Goal: Task Accomplishment & Management: Use online tool/utility

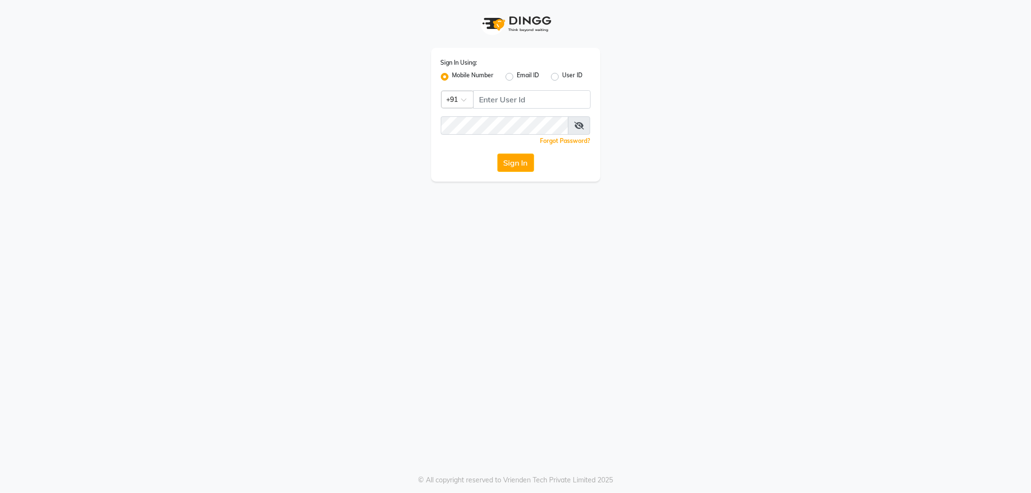
click at [482, 99] on input "Username" at bounding box center [531, 99] width 117 height 18
click at [497, 154] on button "Sign In" at bounding box center [515, 163] width 37 height 18
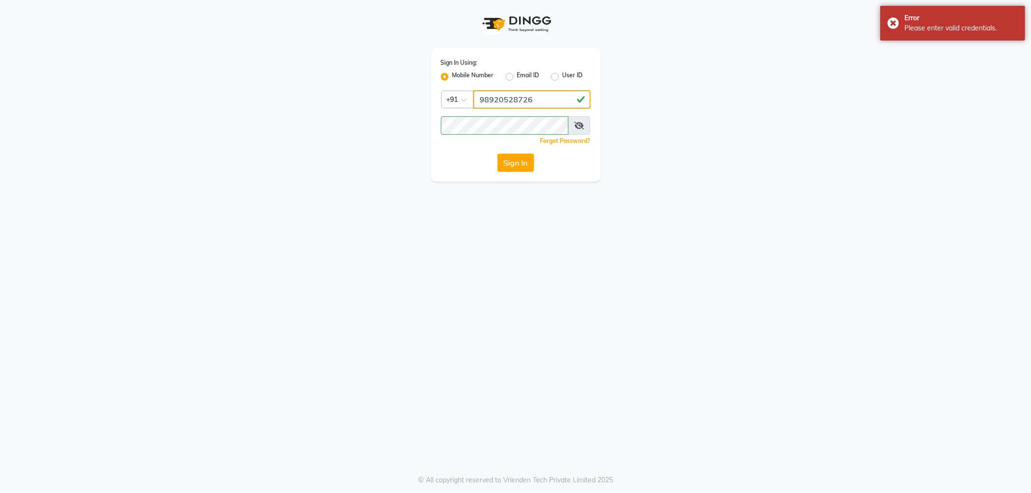
click at [508, 99] on input "98920528726" at bounding box center [531, 99] width 117 height 18
click at [511, 101] on input "98920528726" at bounding box center [531, 99] width 117 height 18
type input "9892058726"
click at [497, 154] on button "Sign In" at bounding box center [515, 163] width 37 height 18
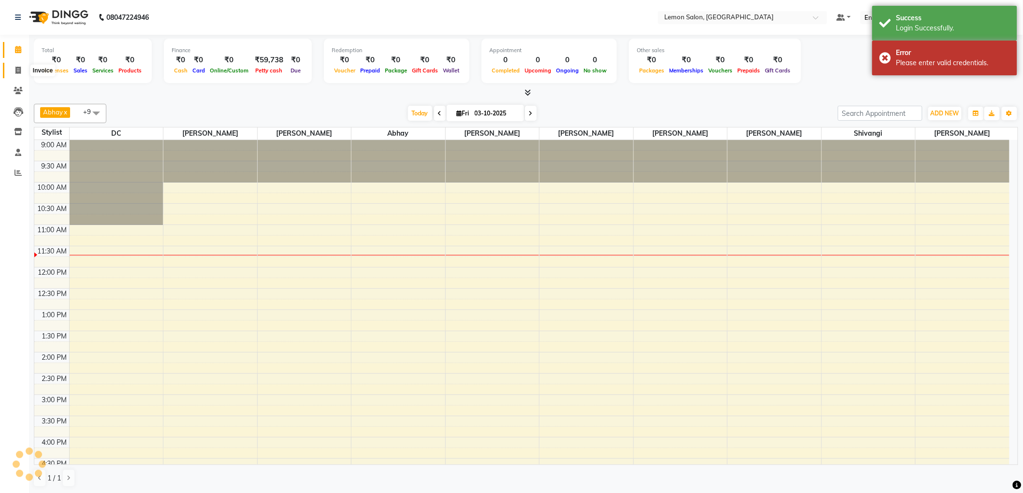
click at [25, 74] on span at bounding box center [18, 70] width 17 height 11
select select "561"
select select "service"
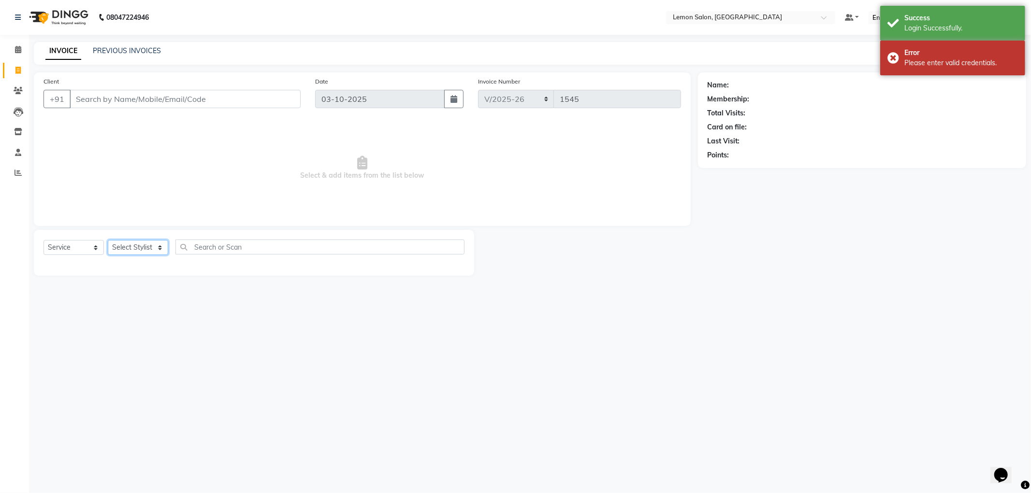
click at [131, 246] on select "Select Stylist" at bounding box center [138, 247] width 60 height 15
select select "46390"
click at [108, 241] on select "Select Stylist [PERSON_NAME] [PERSON_NAME] [PERSON_NAME] DC [PERSON_NAME] [PERS…" at bounding box center [138, 247] width 60 height 15
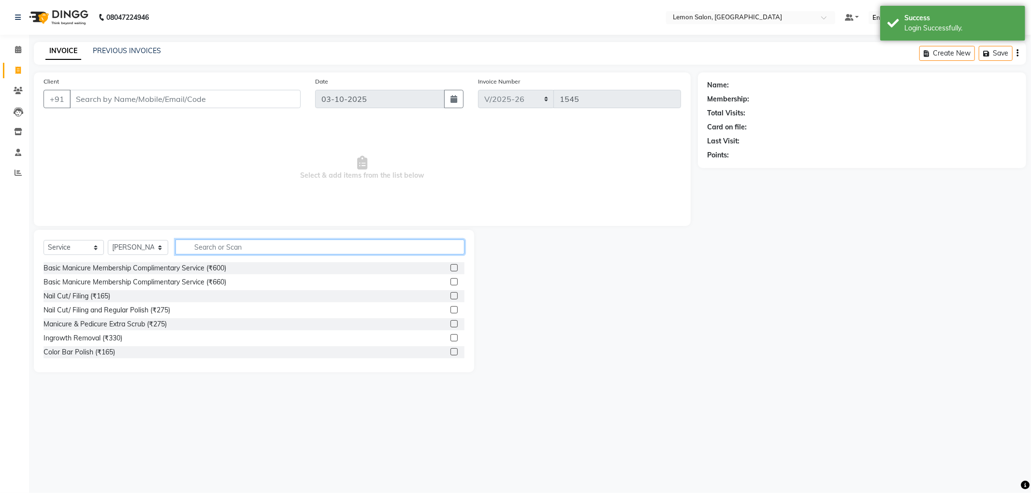
click at [217, 248] on input "text" at bounding box center [319, 247] width 289 height 15
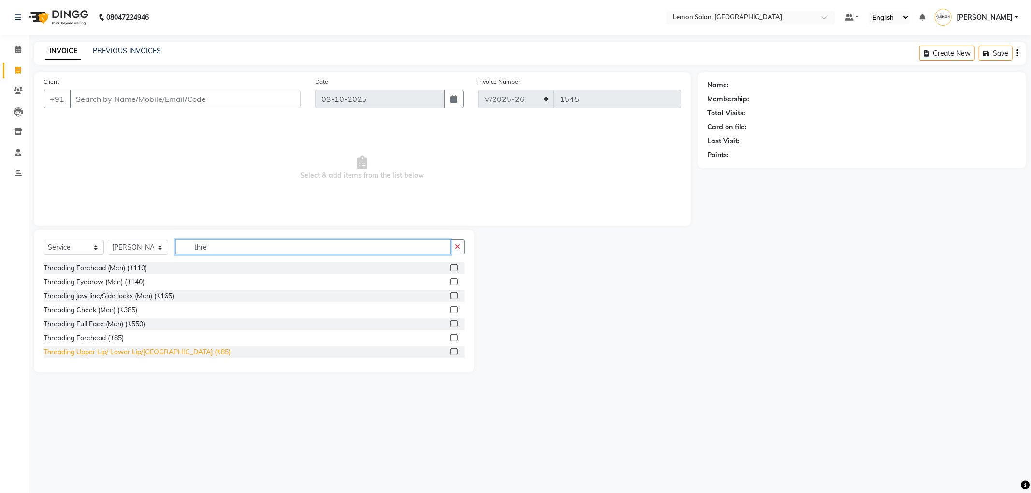
type input "thre"
click at [130, 356] on div "Threading Upper Lip/ Lower Lip/[GEOGRAPHIC_DATA] (₹85)" at bounding box center [136, 352] width 187 height 10
checkbox input "false"
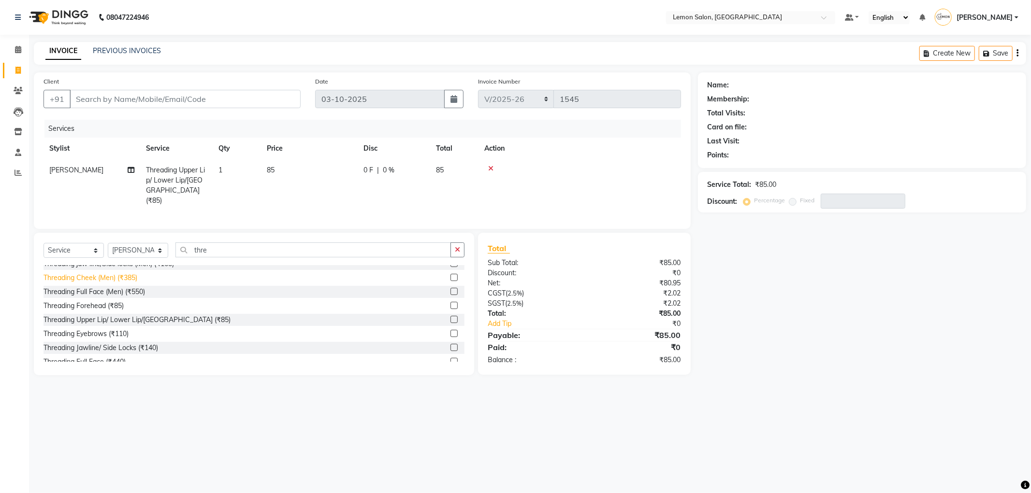
scroll to position [54, 0]
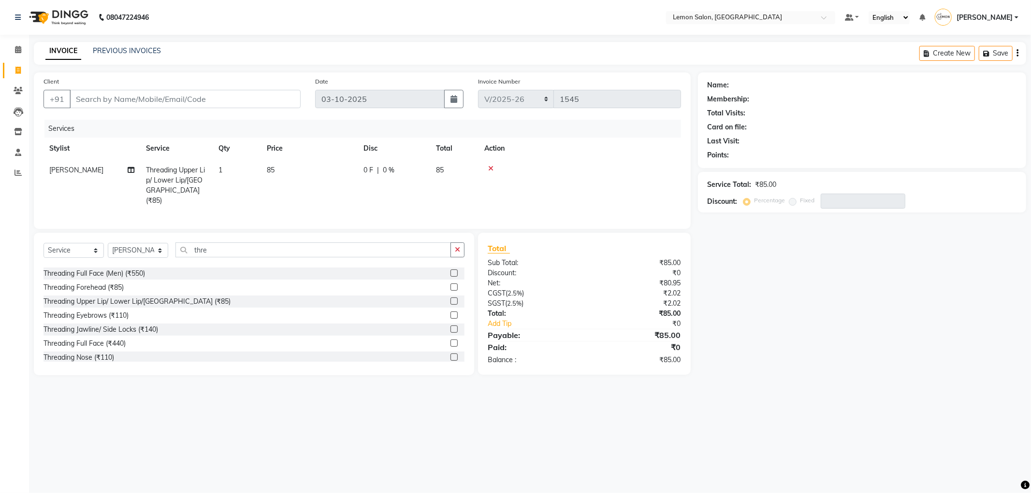
click at [115, 314] on div "Threading Eyebrows (₹110)" at bounding box center [85, 316] width 85 height 10
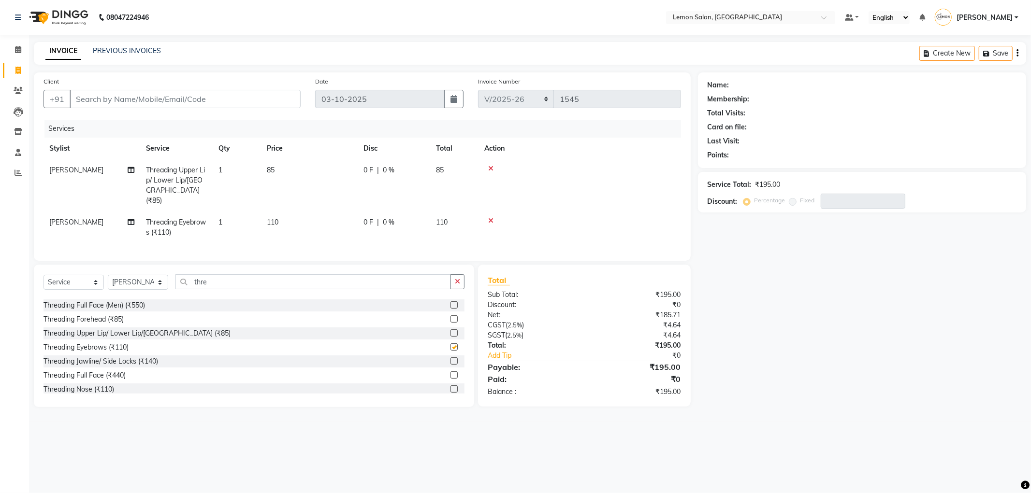
checkbox input "false"
click at [227, 170] on td "1" at bounding box center [237, 185] width 48 height 52
select select "46390"
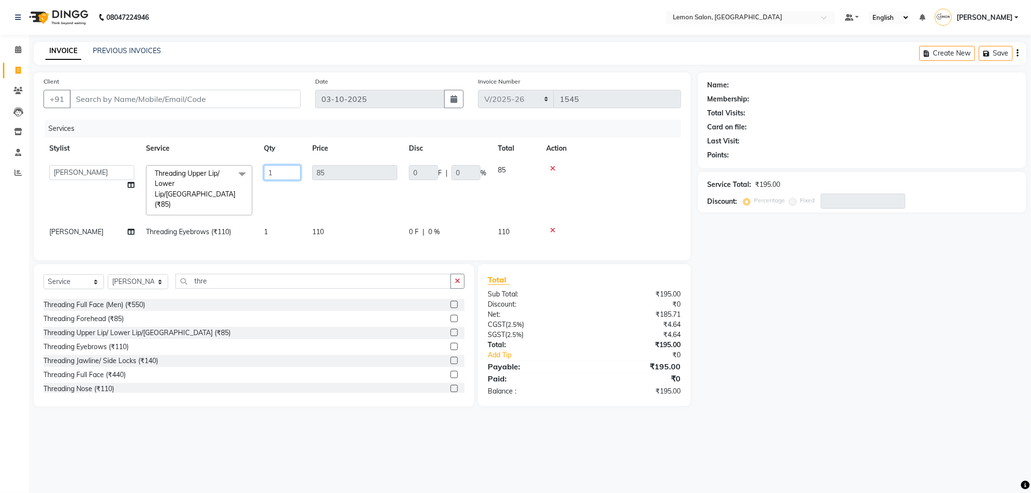
click at [267, 175] on input "1" at bounding box center [282, 172] width 37 height 15
type input "3"
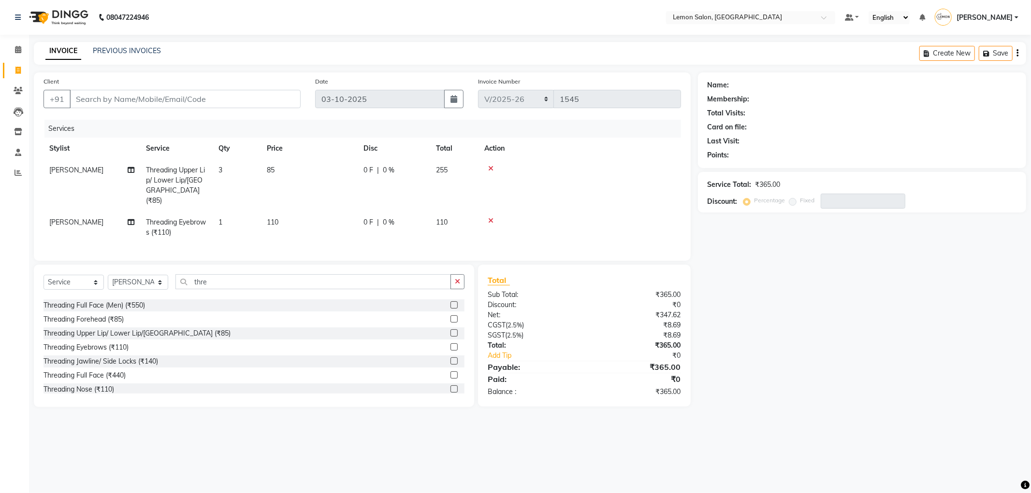
click at [372, 150] on tr "Stylist Service Qty Price Disc Total Action" at bounding box center [361, 149] width 637 height 22
click at [144, 276] on select "Select Stylist [PERSON_NAME] [PERSON_NAME] [PERSON_NAME] DC [PERSON_NAME] [PERS…" at bounding box center [138, 282] width 60 height 15
select select "60399"
click at [108, 275] on select "Select Stylist [PERSON_NAME] [PERSON_NAME] [PERSON_NAME] DC [PERSON_NAME] [PERS…" at bounding box center [138, 282] width 60 height 15
click at [226, 281] on input "thre" at bounding box center [312, 282] width 275 height 15
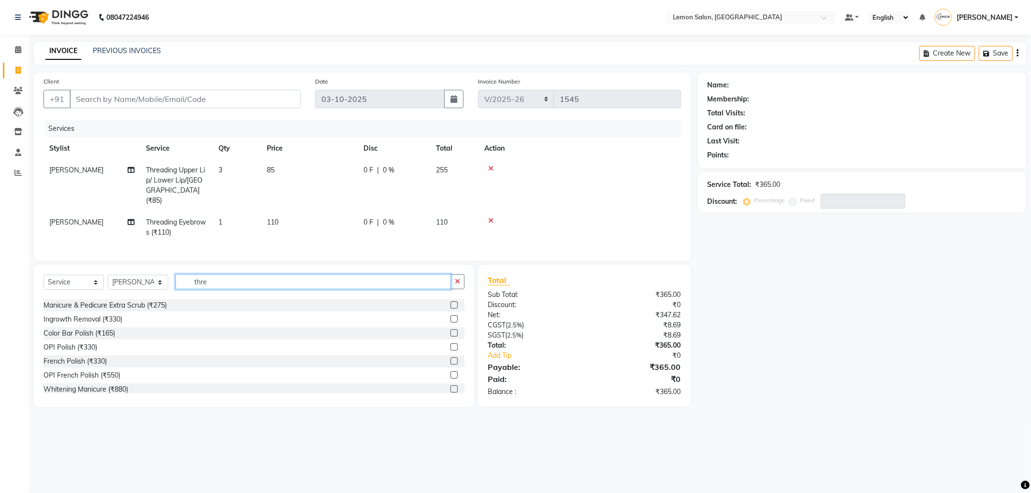
click at [226, 281] on input "thre" at bounding box center [312, 282] width 275 height 15
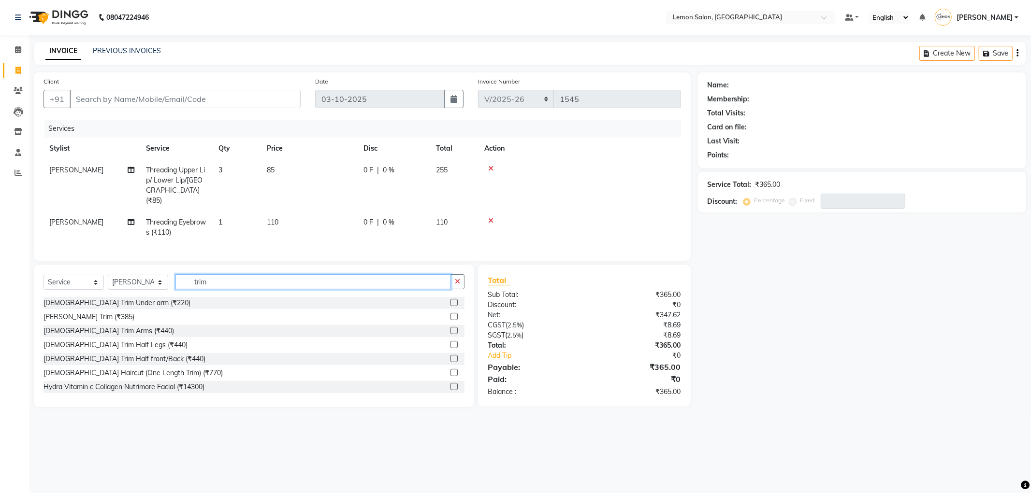
scroll to position [15, 0]
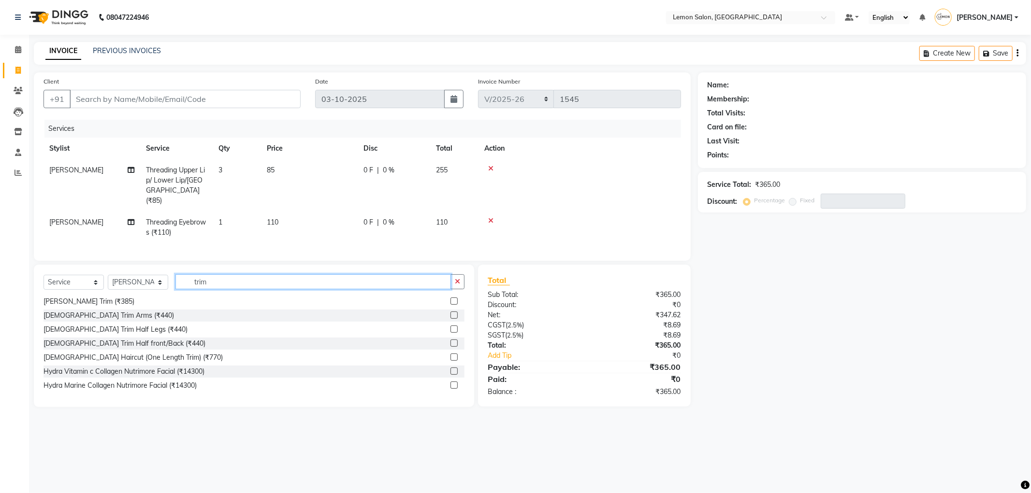
type input "trim"
click at [182, 358] on div "[DEMOGRAPHIC_DATA] Haircut (One Length Trim) (₹770)" at bounding box center [253, 358] width 421 height 12
click at [450, 355] on div at bounding box center [457, 358] width 14 height 12
click at [450, 357] on label at bounding box center [453, 357] width 7 height 7
click at [450, 357] on input "checkbox" at bounding box center [453, 358] width 6 height 6
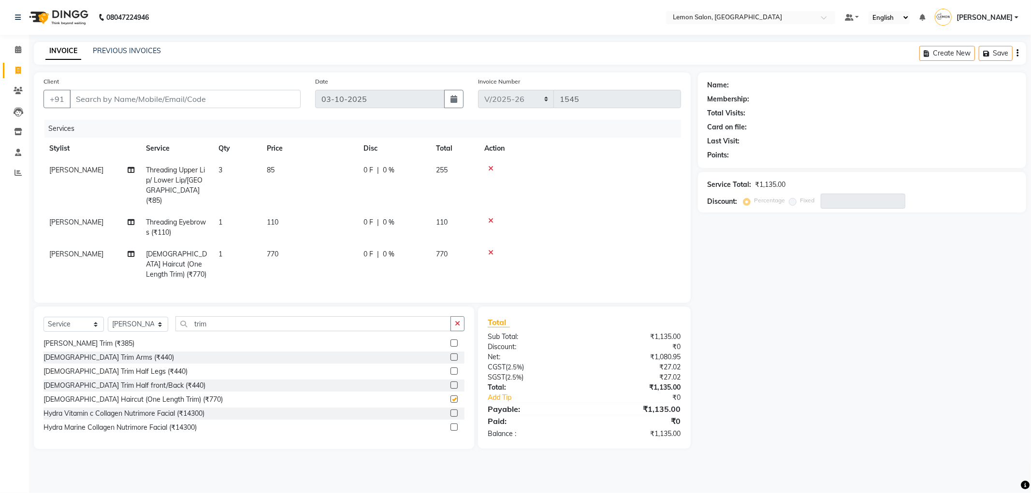
checkbox input "false"
click at [126, 102] on input "Client" at bounding box center [185, 99] width 231 height 18
type input "v"
type input "0"
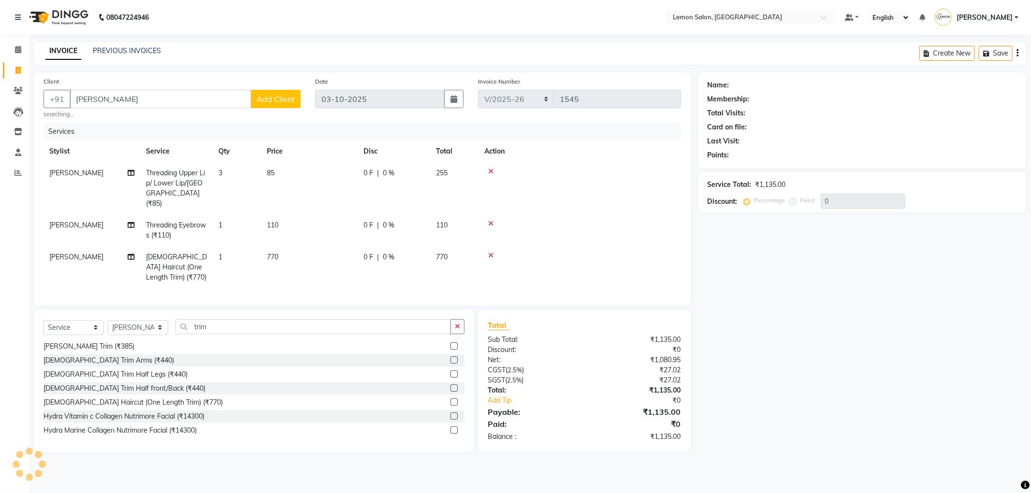
click at [474, 493] on html "08047224946 Select Location × Lemon Salon, Malad Default Panel My Panel English…" at bounding box center [515, 246] width 1031 height 493
click at [146, 104] on input "vazir je" at bounding box center [161, 99] width 182 height 18
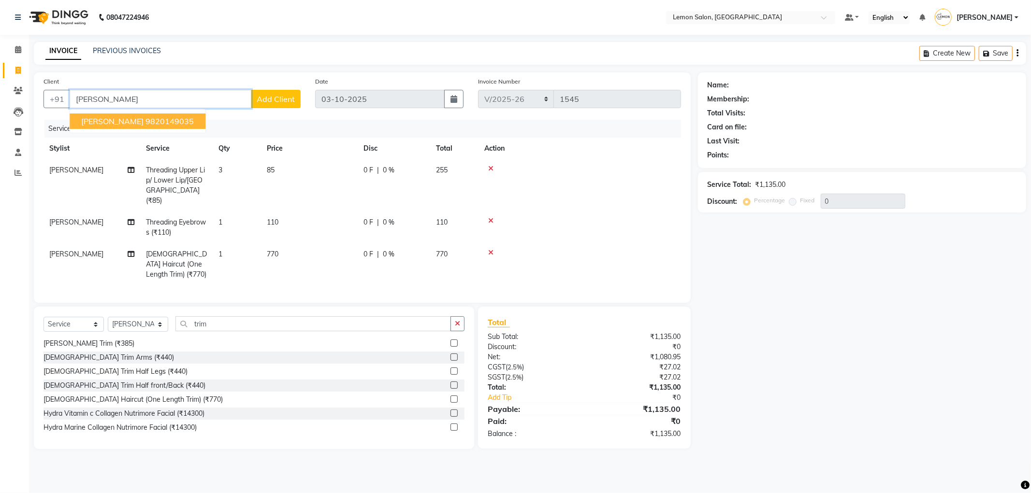
click at [124, 125] on button "vazir jesani 9820149035" at bounding box center [138, 121] width 136 height 15
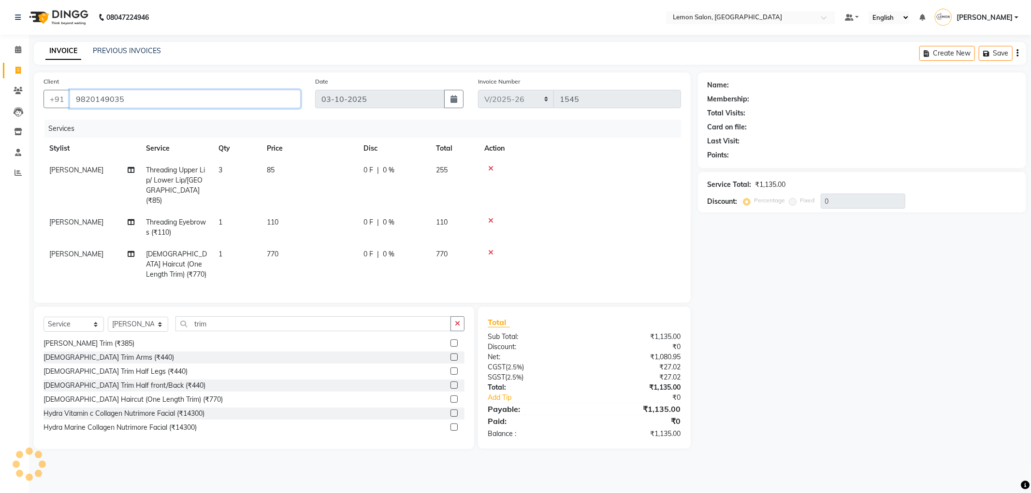
type input "9820149035"
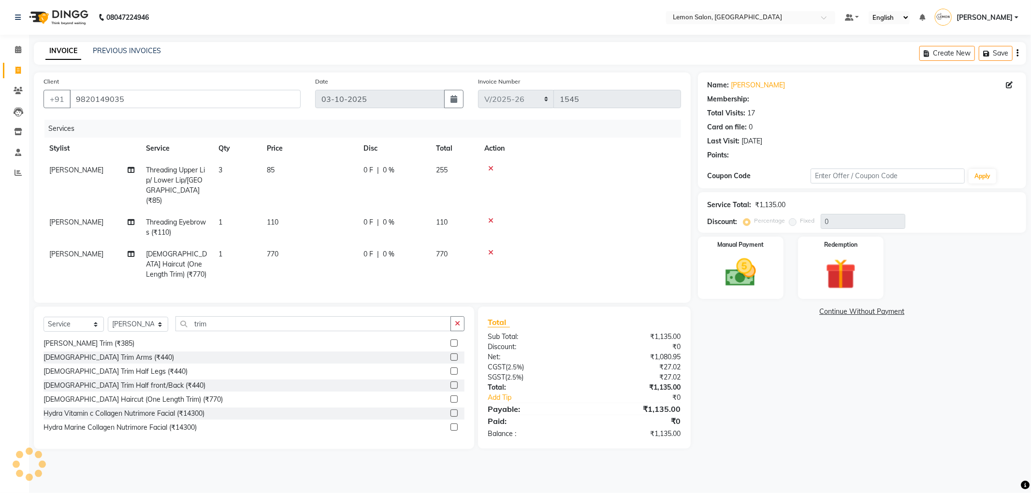
type input "20"
select select "1: Object"
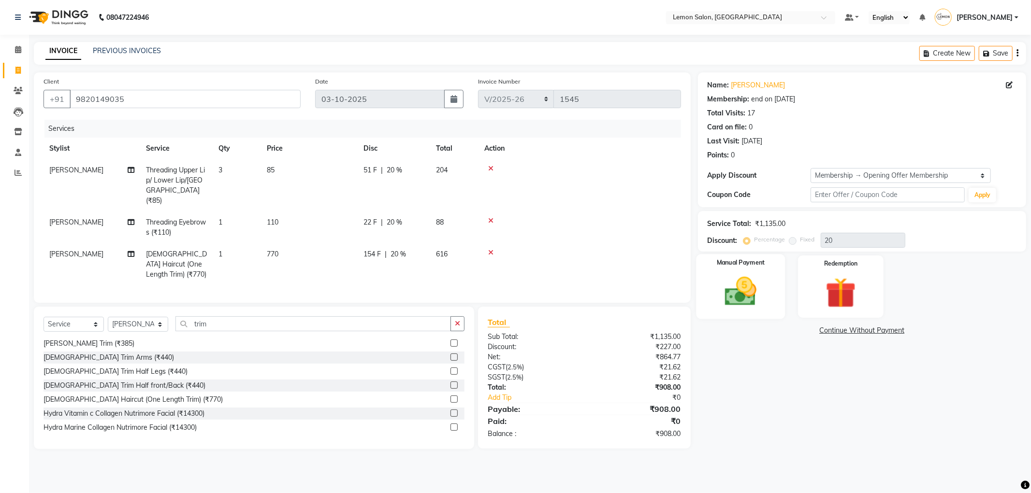
click at [735, 301] on img at bounding box center [741, 292] width 52 height 37
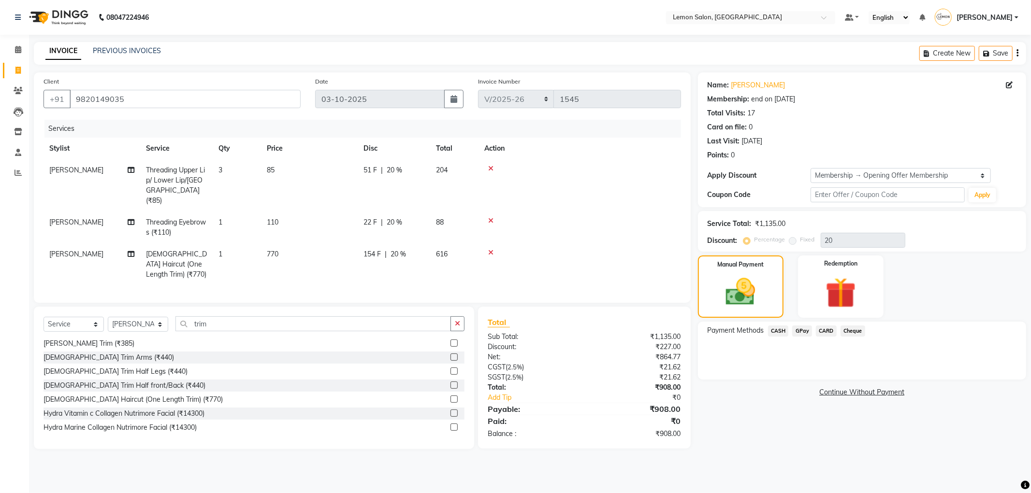
drag, startPoint x: 784, startPoint y: 334, endPoint x: 782, endPoint y: 341, distance: 7.2
click at [784, 334] on span "CASH" at bounding box center [778, 331] width 21 height 11
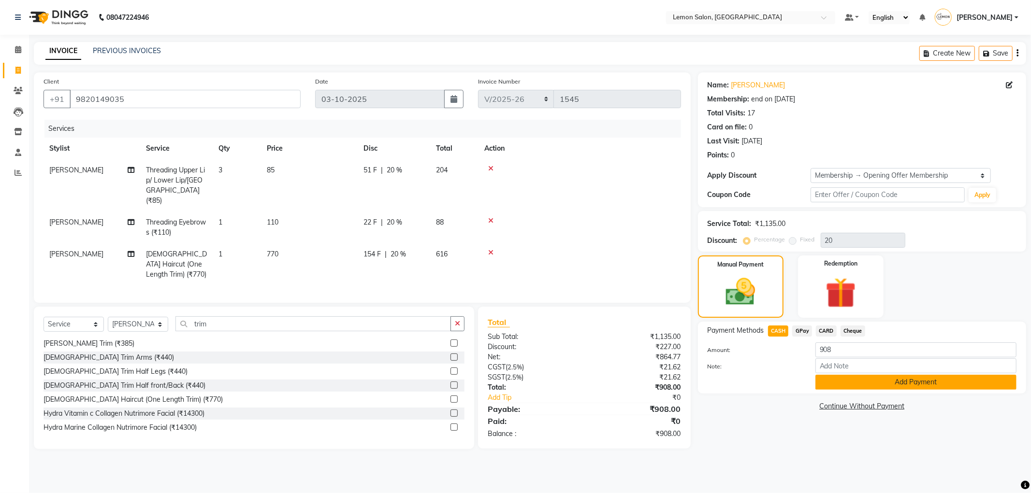
click at [868, 386] on button "Add Payment" at bounding box center [915, 382] width 201 height 15
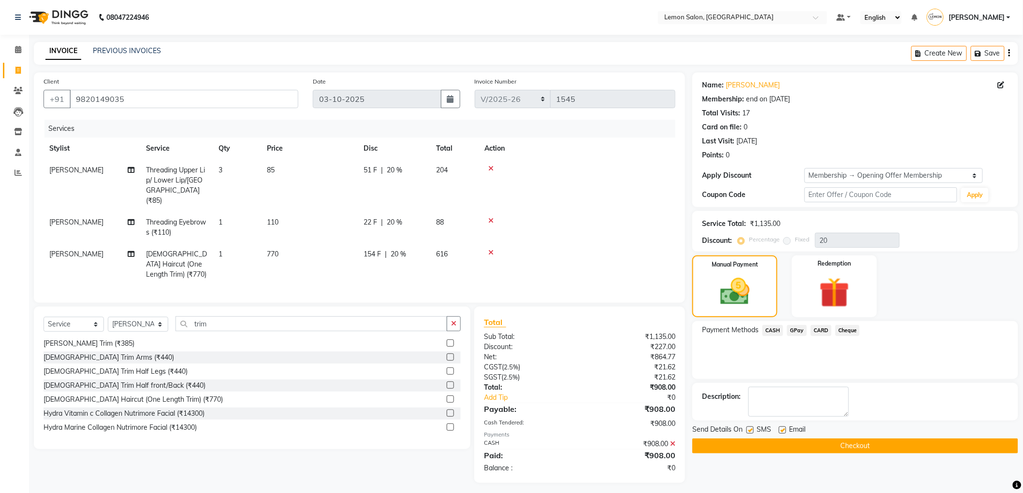
click at [869, 446] on button "Checkout" at bounding box center [855, 446] width 326 height 15
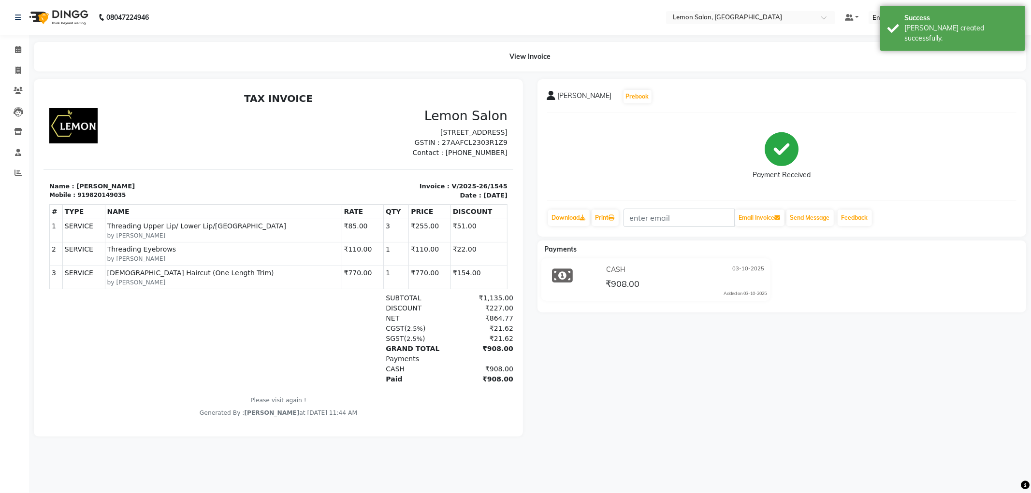
select select "561"
select select "service"
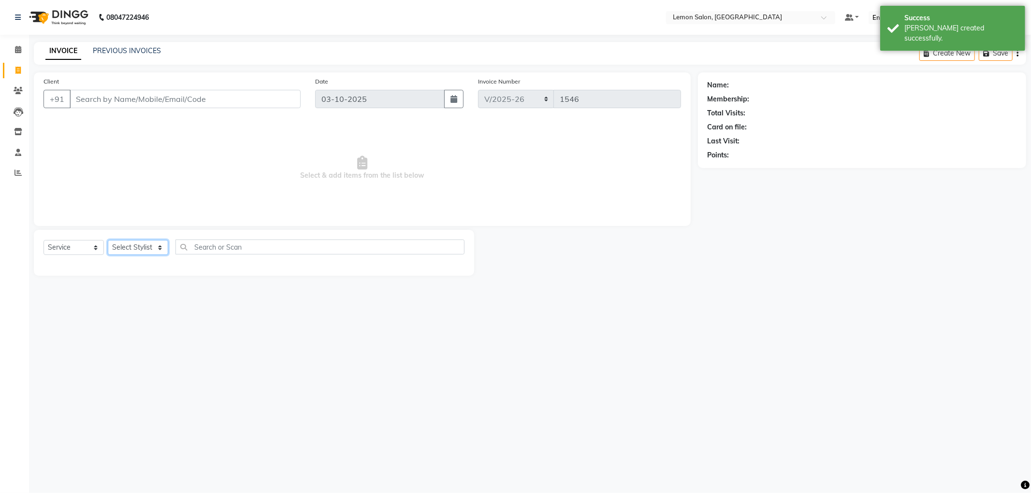
click at [132, 252] on select "Select Stylist [PERSON_NAME] [PERSON_NAME] [PERSON_NAME] DC [PERSON_NAME] [PERS…" at bounding box center [138, 247] width 60 height 15
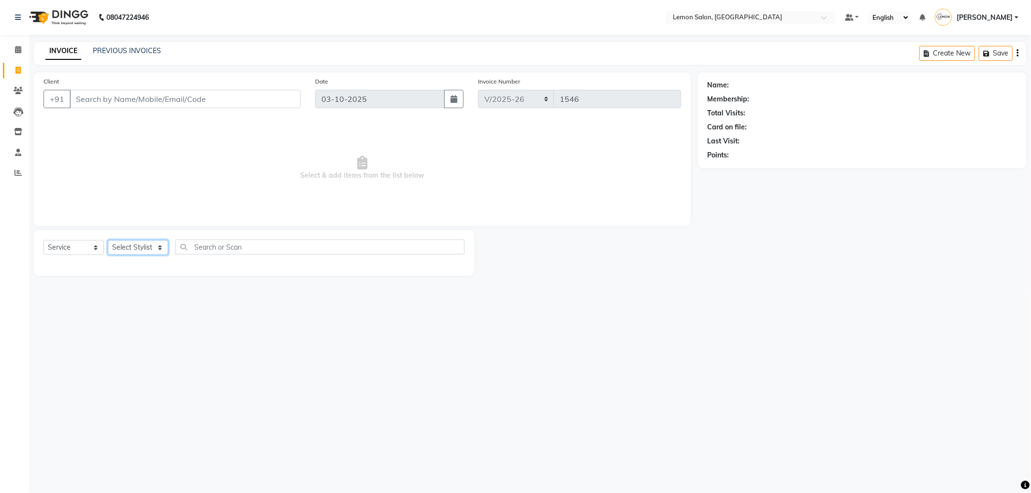
select select "60402"
click at [108, 241] on select "Select Stylist [PERSON_NAME] [PERSON_NAME] [PERSON_NAME] DC [PERSON_NAME] [PERS…" at bounding box center [138, 247] width 60 height 15
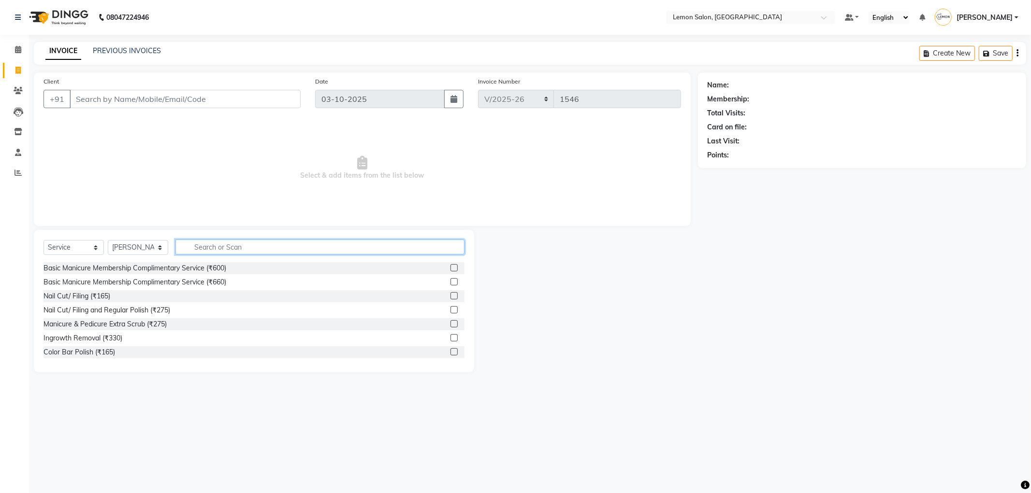
click at [195, 244] on input "text" at bounding box center [319, 247] width 289 height 15
click at [210, 250] on input "text" at bounding box center [319, 247] width 289 height 15
type input "haircu"
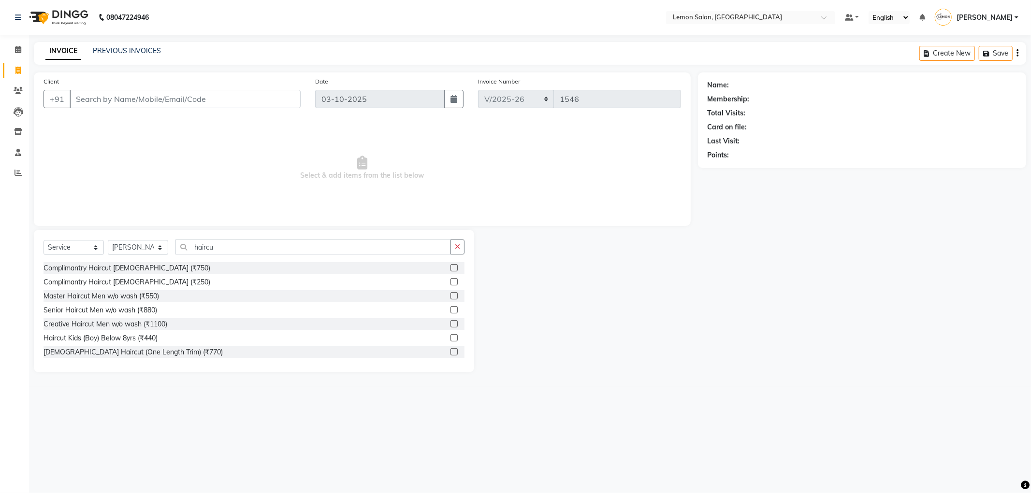
click at [202, 296] on div "Master Haircut Men w/o wash (₹550)" at bounding box center [253, 296] width 421 height 12
click at [450, 297] on label at bounding box center [453, 295] width 7 height 7
click at [450, 297] on input "checkbox" at bounding box center [453, 296] width 6 height 6
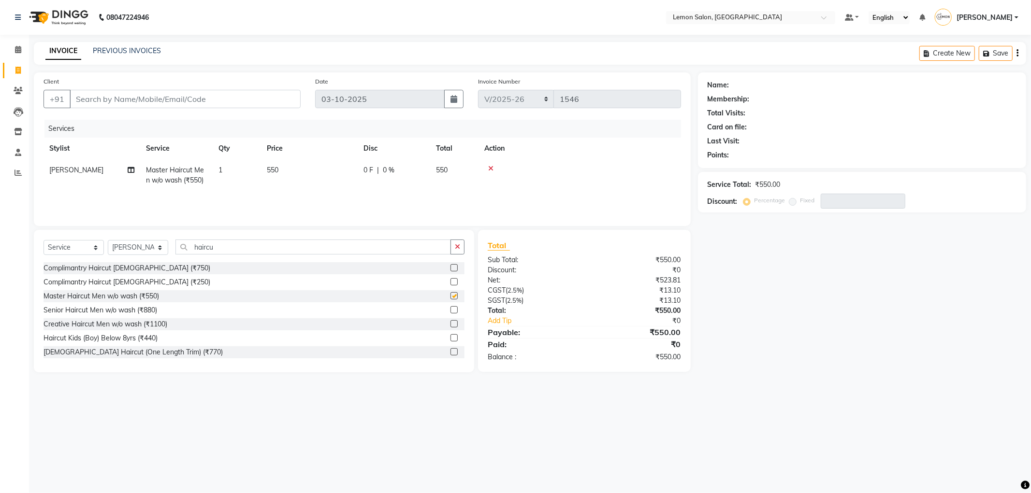
checkbox input "false"
click at [239, 97] on input "Client" at bounding box center [185, 99] width 231 height 18
click at [984, 56] on icon "button" at bounding box center [988, 53] width 10 height 7
click at [988, 50] on icon "button" at bounding box center [988, 53] width 10 height 7
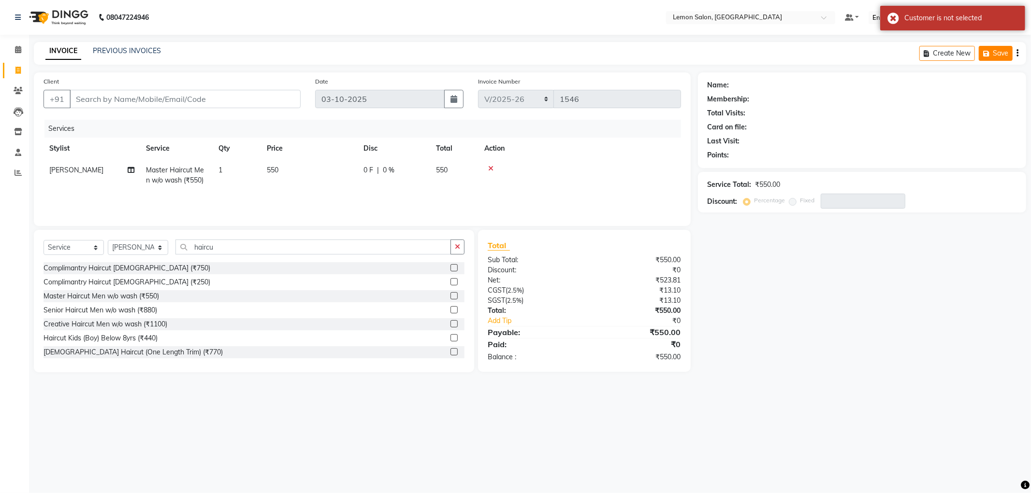
click at [988, 50] on icon "button" at bounding box center [988, 53] width 10 height 7
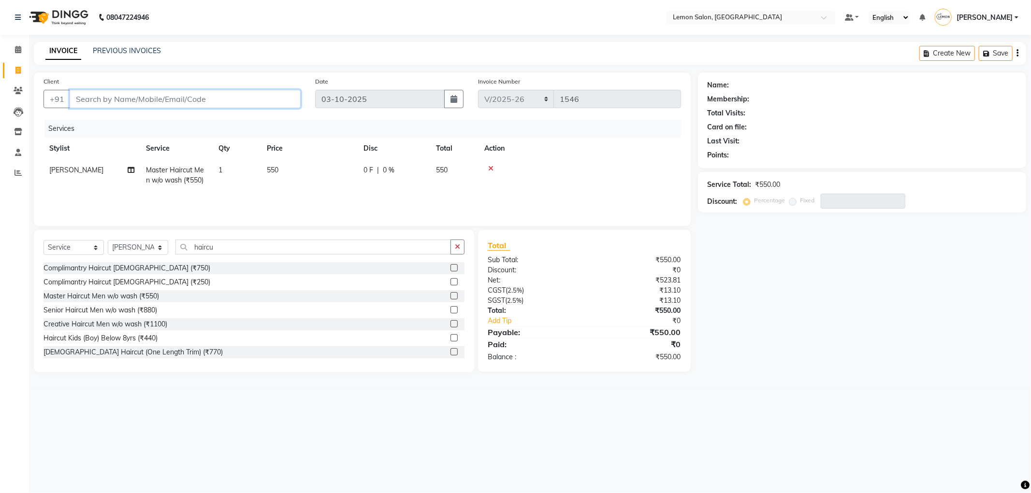
click at [289, 94] on input "Client" at bounding box center [185, 99] width 231 height 18
click at [230, 247] on input "haircu" at bounding box center [312, 247] width 275 height 15
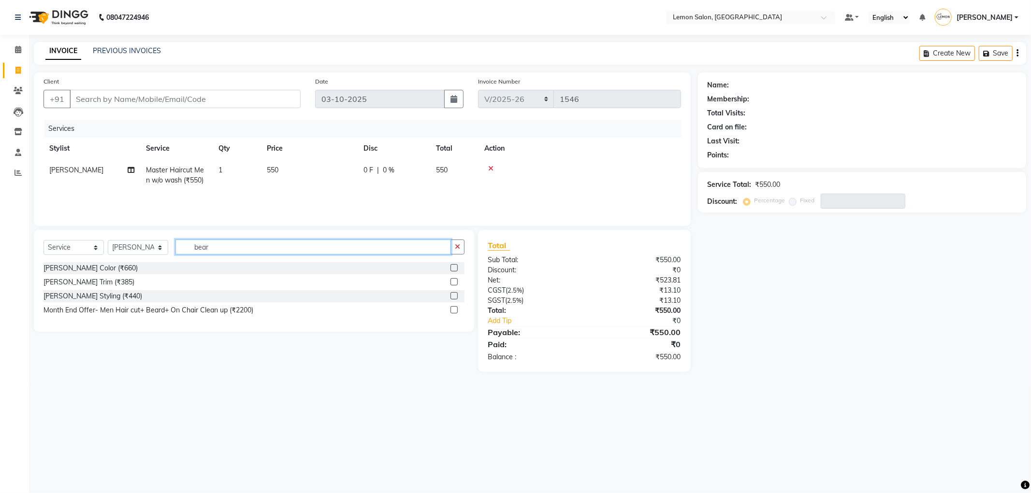
type input "bear"
click at [226, 300] on div "[PERSON_NAME] Styling (₹440)" at bounding box center [253, 296] width 421 height 12
click at [226, 298] on div "[PERSON_NAME] Styling (₹440)" at bounding box center [253, 296] width 421 height 12
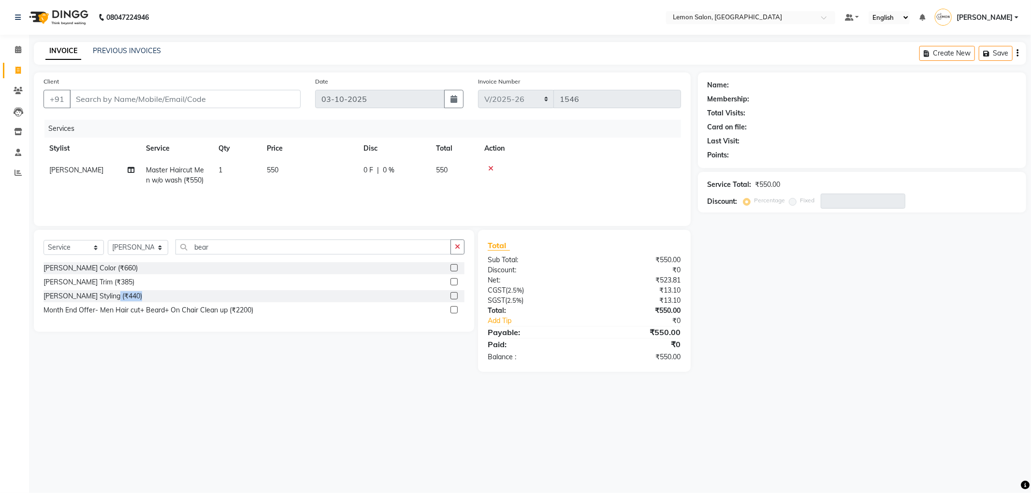
click at [226, 298] on div "[PERSON_NAME] Styling (₹440)" at bounding box center [253, 296] width 421 height 12
click at [68, 300] on div "[PERSON_NAME] Styling (₹440)" at bounding box center [92, 296] width 99 height 10
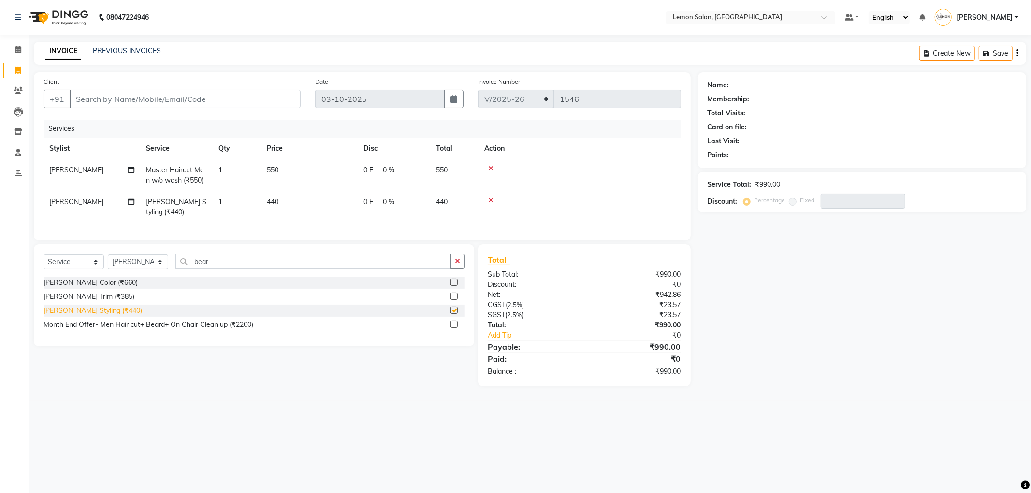
checkbox input "false"
click at [203, 269] on input "bear" at bounding box center [312, 261] width 275 height 15
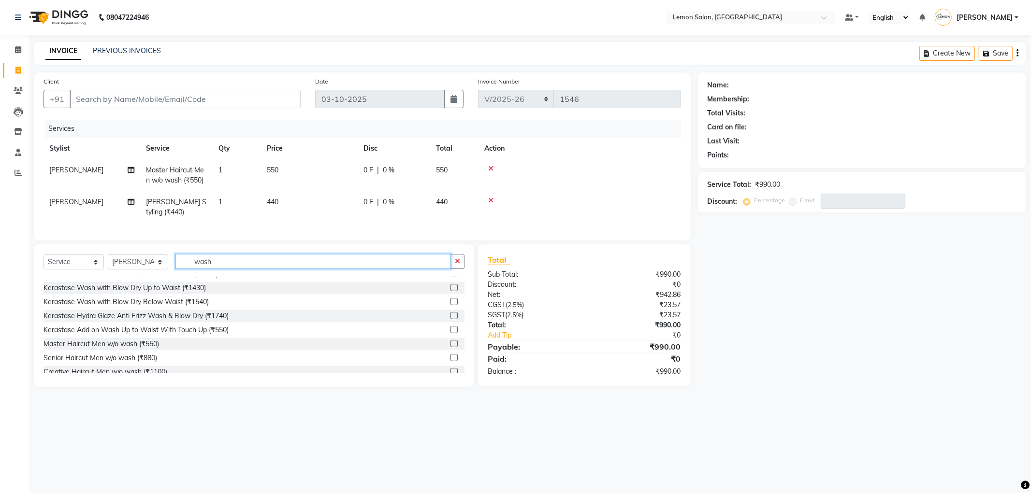
scroll to position [107, 0]
type input "wash"
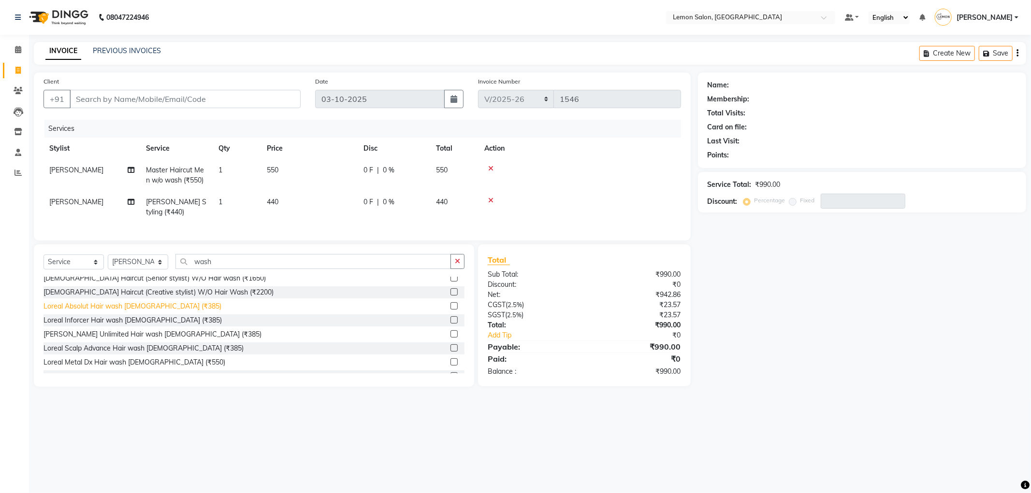
click at [136, 312] on div "Loreal Absolut Hair wash [DEMOGRAPHIC_DATA] (₹385)" at bounding box center [132, 307] width 178 height 10
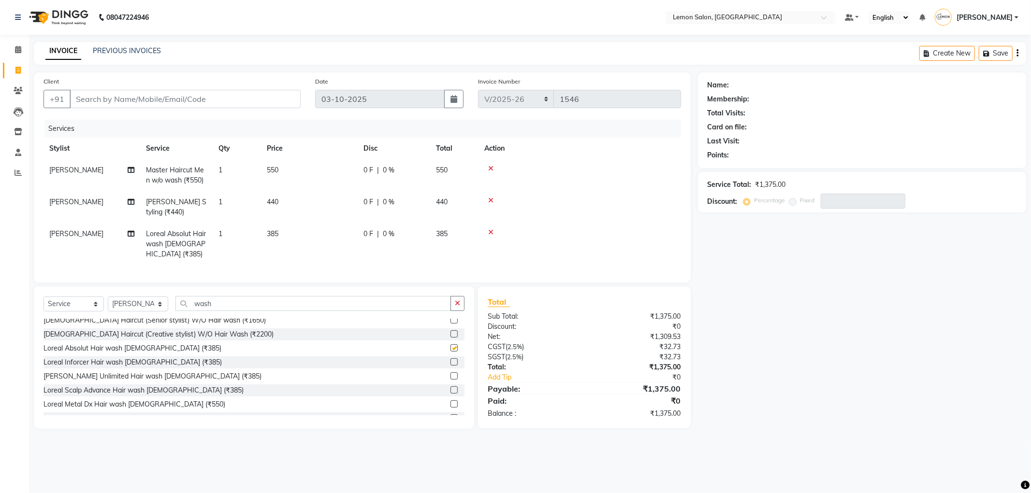
checkbox input "false"
click at [222, 238] on td "1" at bounding box center [237, 244] width 48 height 42
select select "60402"
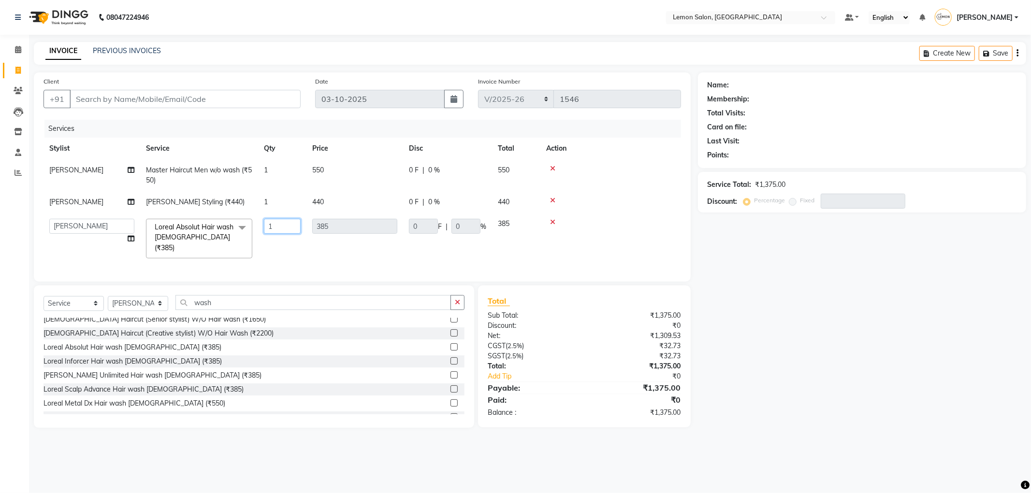
click at [266, 232] on input "1" at bounding box center [282, 226] width 37 height 15
type input "2"
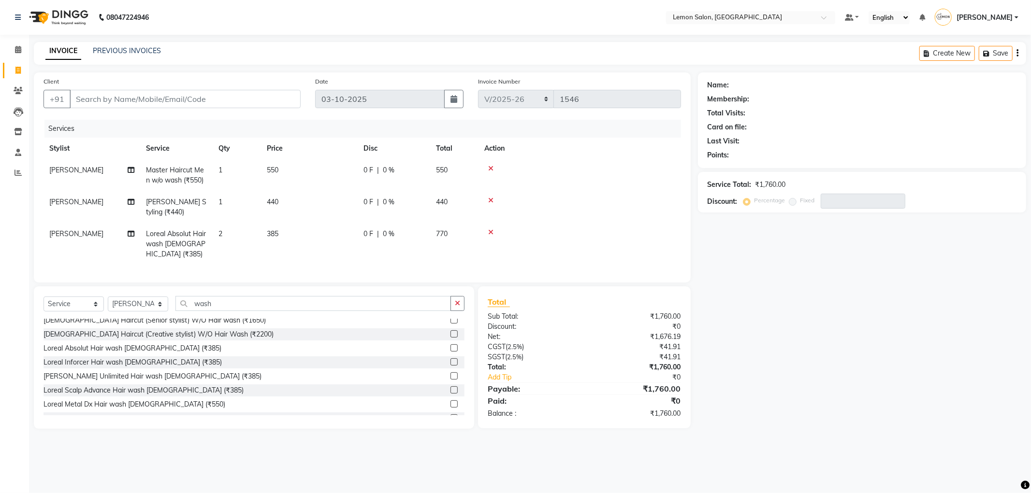
click at [273, 245] on tr "Mohd Furkan Loreal Absolut Hair wash Male (₹385) 2 385 0 F | 0 % 770" at bounding box center [361, 244] width 637 height 42
click at [192, 100] on input "Client" at bounding box center [185, 99] width 231 height 18
click at [167, 100] on input "Client" at bounding box center [185, 99] width 231 height 18
type input "8"
type input "0"
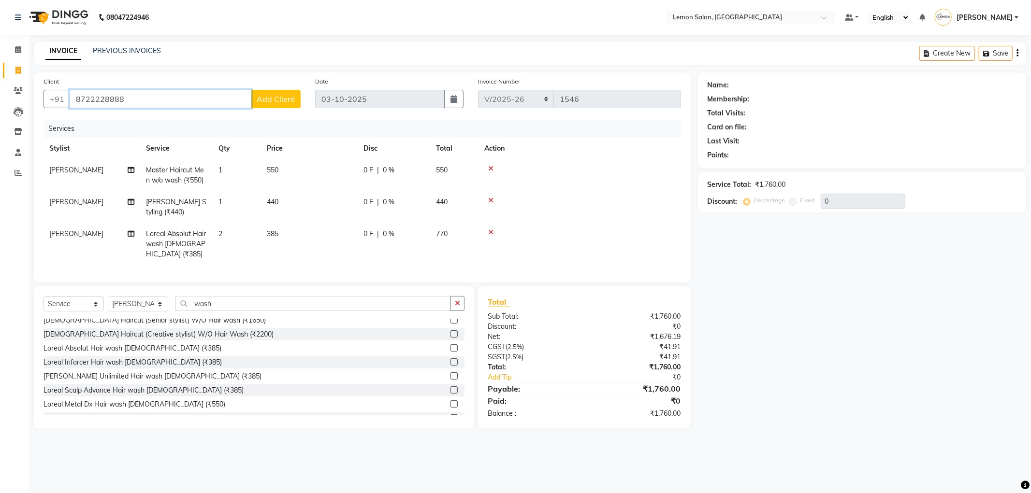
type input "8722228888"
click at [283, 105] on button "Add Client" at bounding box center [276, 99] width 50 height 18
select select "22"
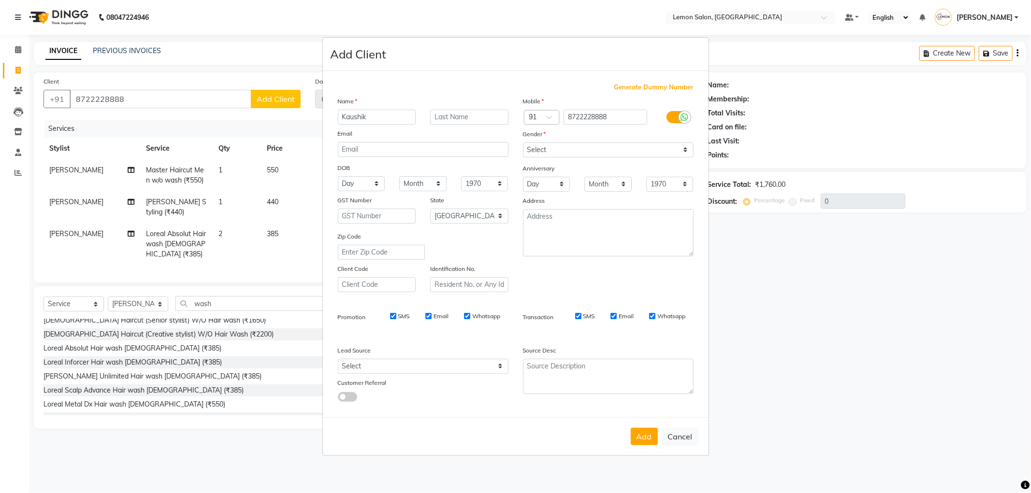
type input "Kaushik"
click at [554, 148] on select "Select Male Female Other Prefer Not To Say" at bounding box center [608, 150] width 171 height 15
select select "male"
click at [523, 143] on select "Select Male Female Other Prefer Not To Say" at bounding box center [608, 150] width 171 height 15
click at [645, 435] on button "Add" at bounding box center [644, 436] width 27 height 17
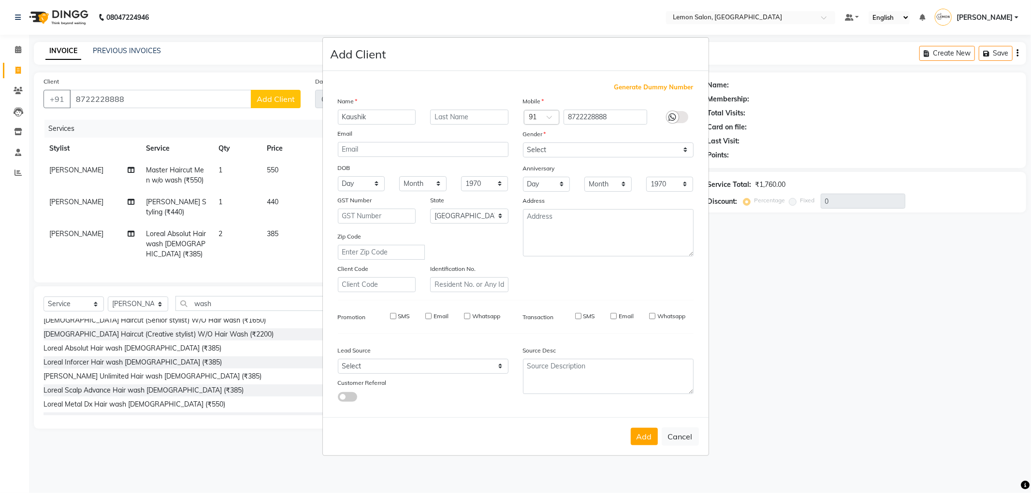
select select
select select "null"
select select
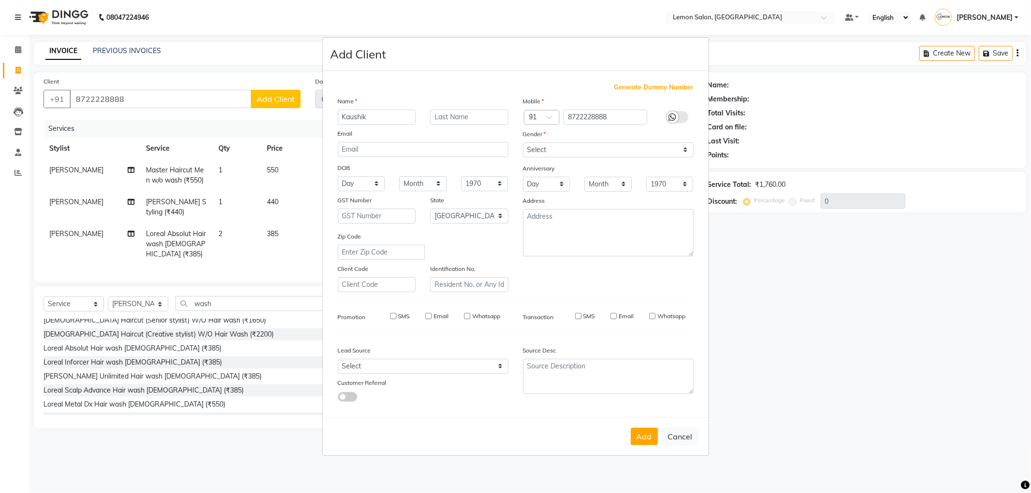
select select
checkbox input "false"
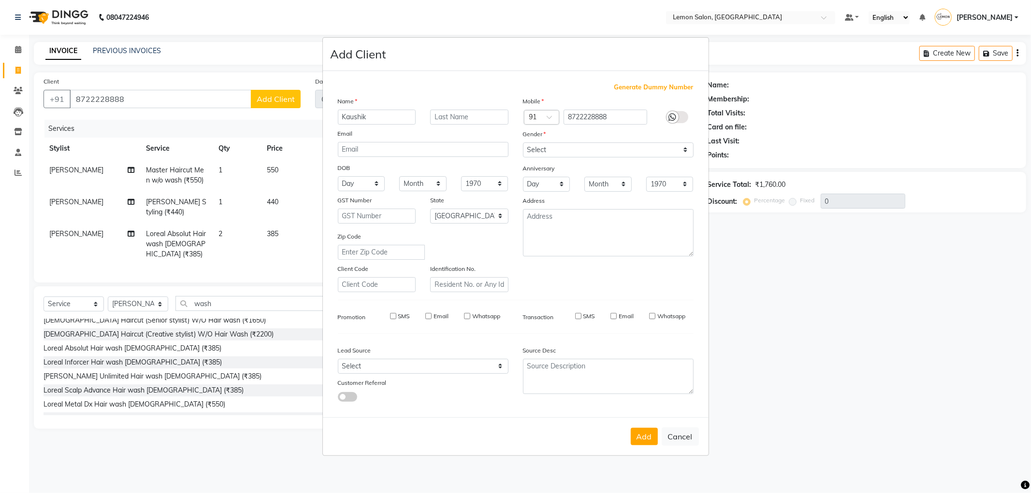
checkbox input "false"
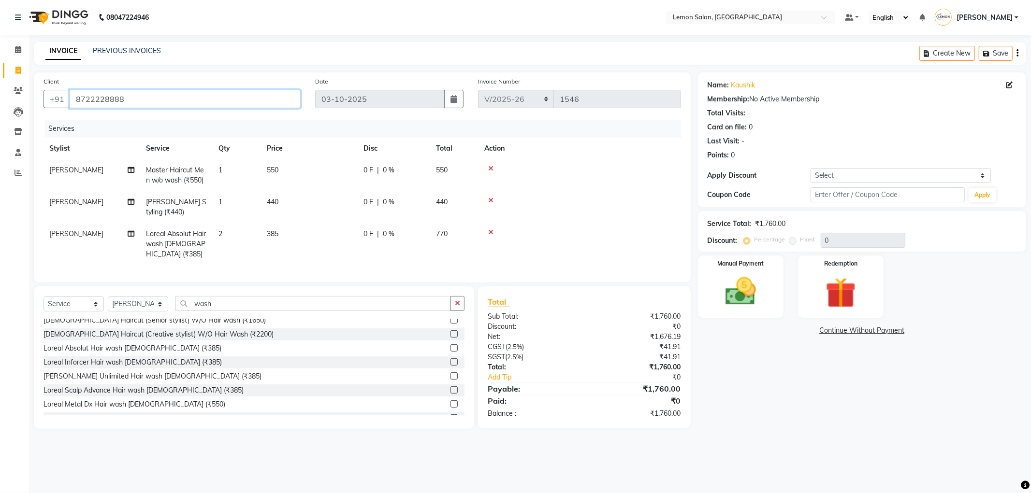
click at [89, 99] on input "8722228888" at bounding box center [185, 99] width 231 height 18
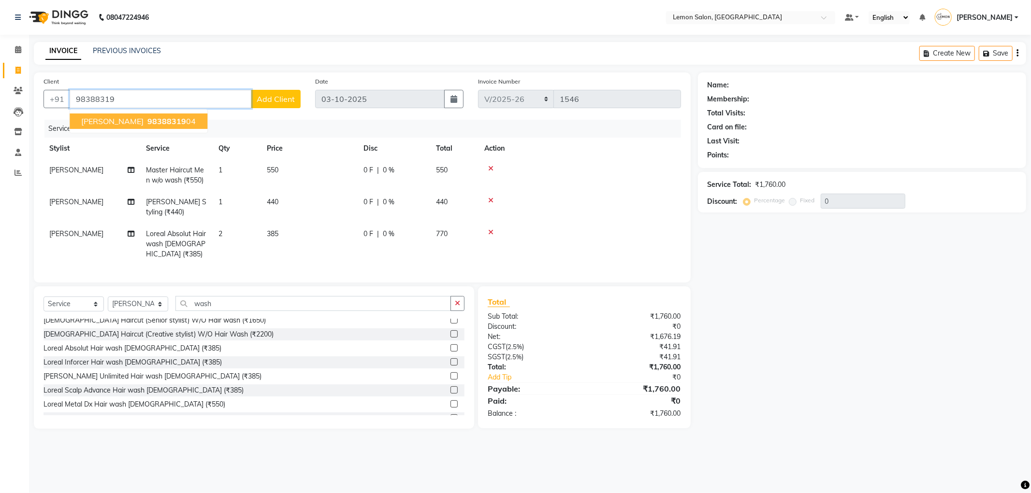
click at [136, 122] on span "SAMARTH GUPTA" at bounding box center [112, 121] width 62 height 10
type input "9838831904"
select select "1: Object"
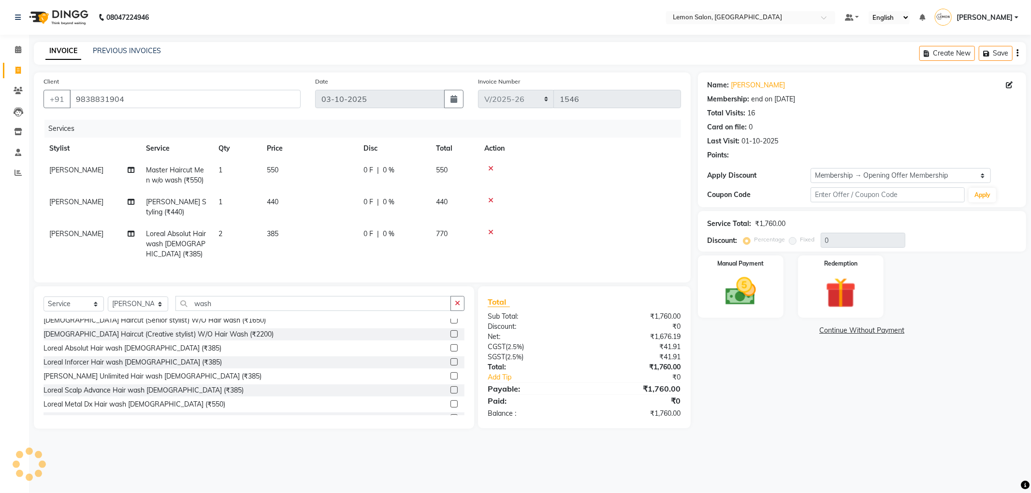
type input "20"
click at [731, 303] on img at bounding box center [741, 292] width 52 height 37
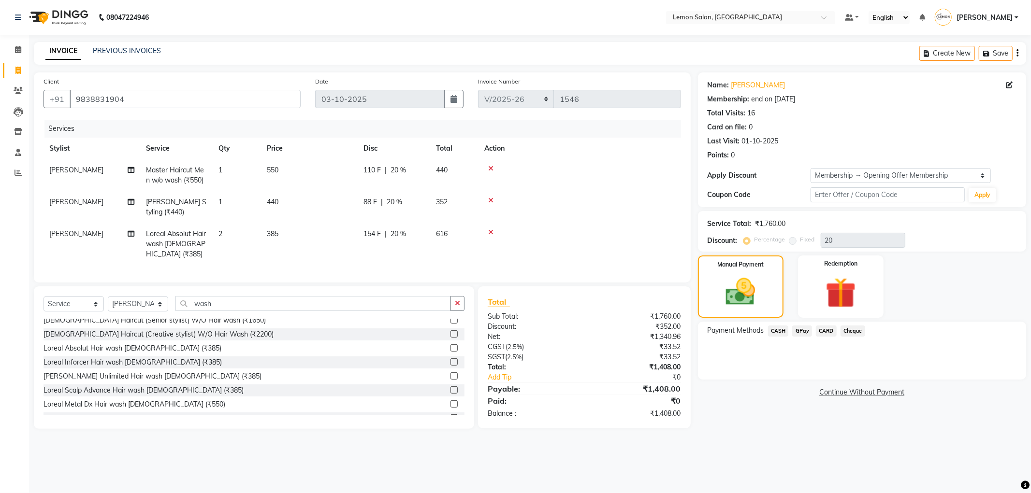
click at [796, 332] on span "GPay" at bounding box center [802, 331] width 20 height 11
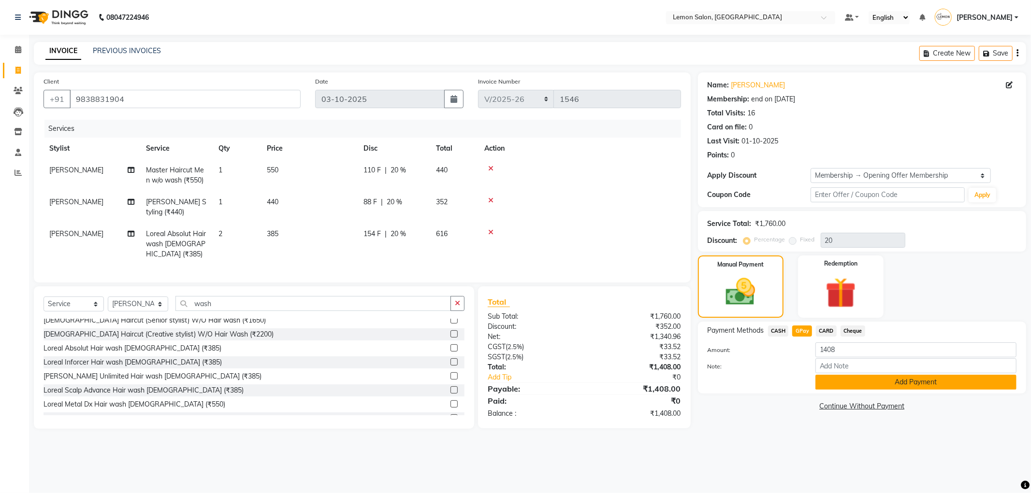
click at [824, 389] on button "Add Payment" at bounding box center [915, 382] width 201 height 15
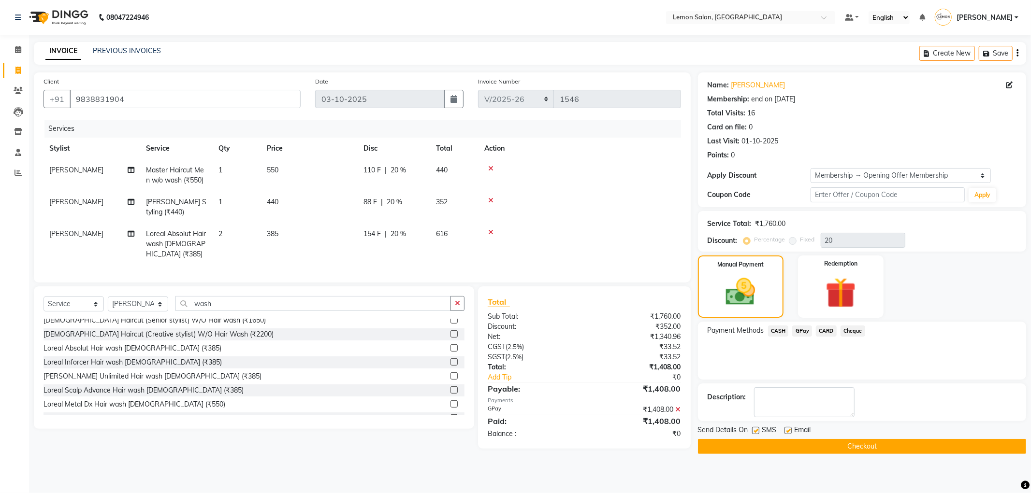
click at [788, 429] on label at bounding box center [787, 430] width 7 height 7
click at [788, 429] on input "checkbox" at bounding box center [787, 431] width 6 height 6
checkbox input "false"
click at [752, 432] on label at bounding box center [755, 430] width 7 height 7
click at [752, 432] on input "checkbox" at bounding box center [755, 431] width 6 height 6
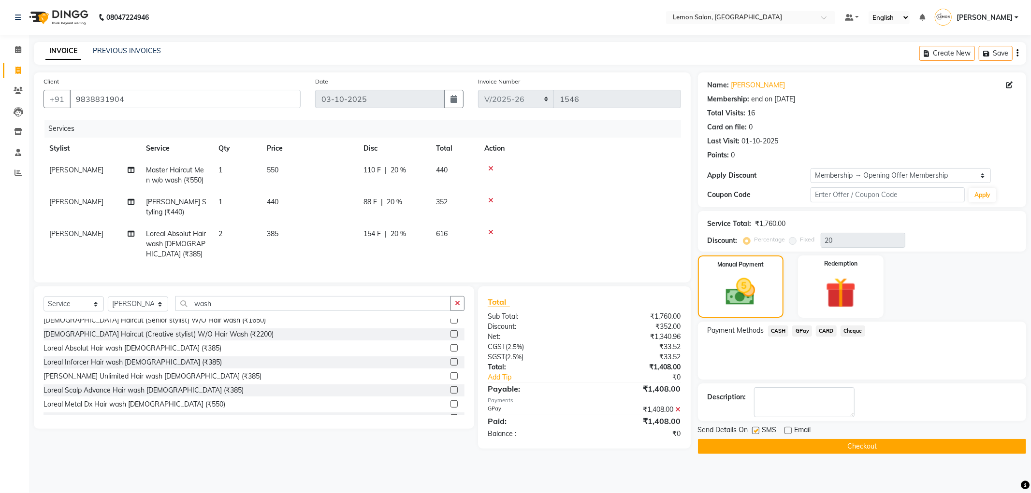
checkbox input "false"
click at [755, 444] on button "Checkout" at bounding box center [862, 446] width 328 height 15
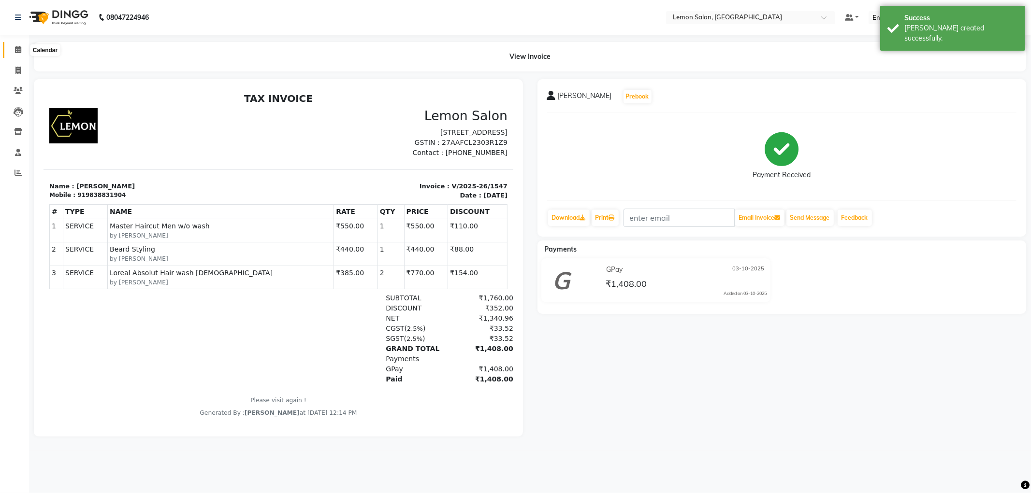
click at [22, 53] on span at bounding box center [18, 49] width 17 height 11
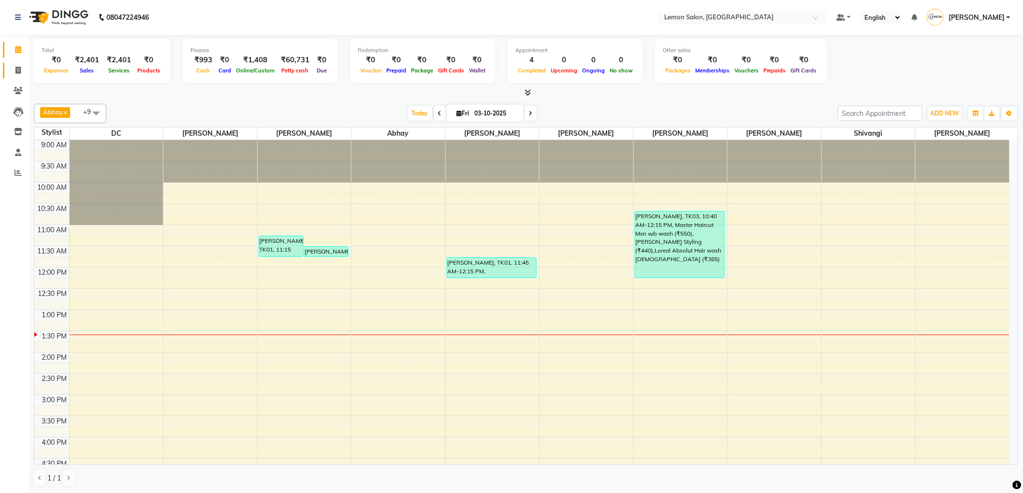
click at [19, 63] on link "Invoice" at bounding box center [14, 71] width 23 height 16
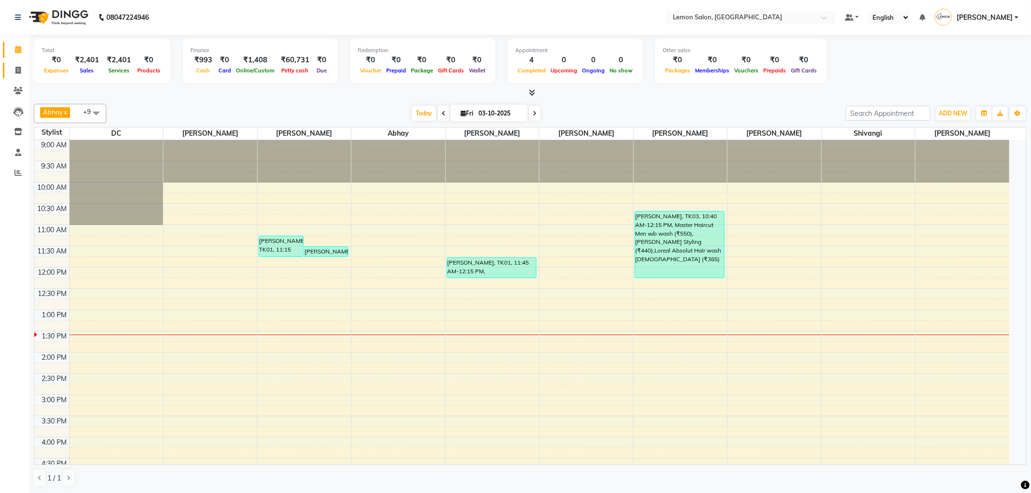
select select "561"
select select "service"
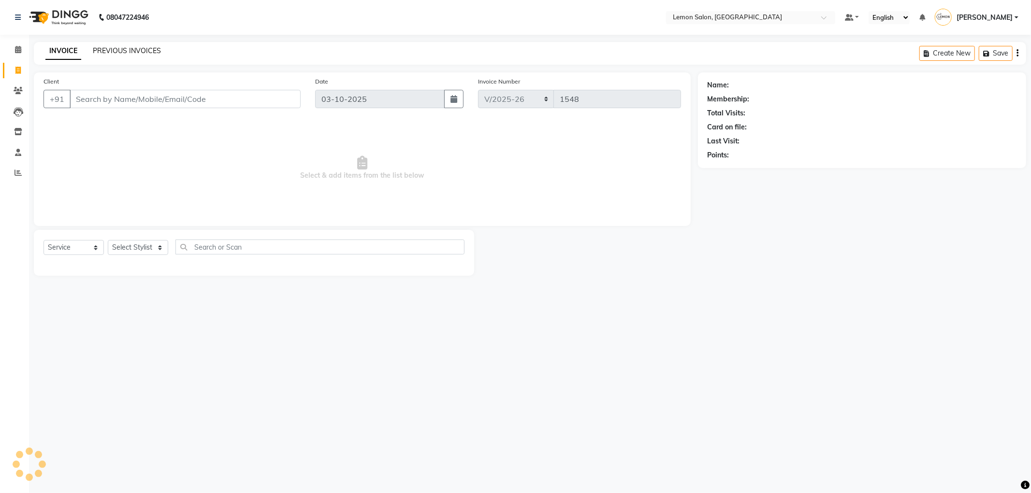
click at [130, 47] on link "PREVIOUS INVOICES" at bounding box center [127, 50] width 68 height 9
select select "561"
select select "service"
click at [228, 90] on input "Client" at bounding box center [185, 99] width 231 height 18
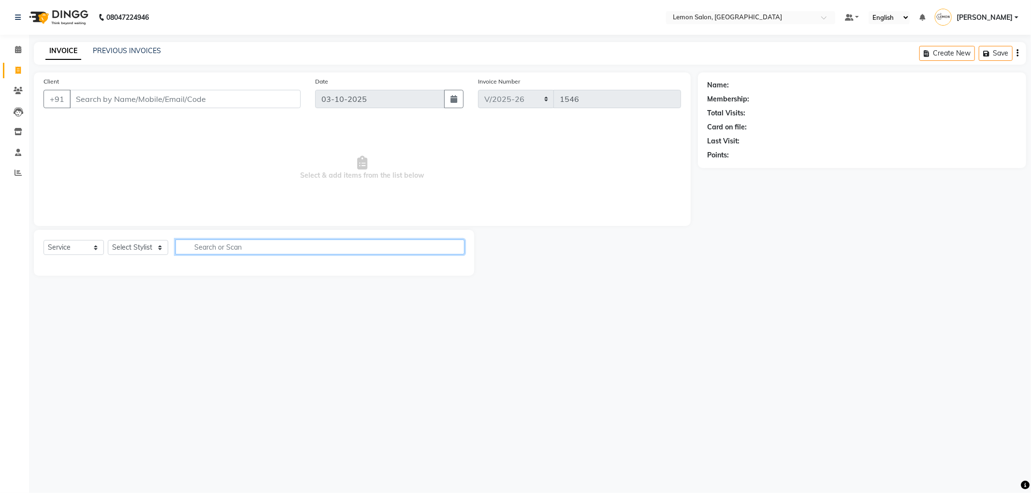
click at [246, 248] on input "text" at bounding box center [319, 247] width 289 height 15
click at [174, 95] on input "Client" at bounding box center [185, 99] width 231 height 18
click at [215, 101] on input "Client" at bounding box center [185, 99] width 231 height 18
click at [276, 97] on input "Client" at bounding box center [185, 99] width 231 height 18
paste input "9167625091"
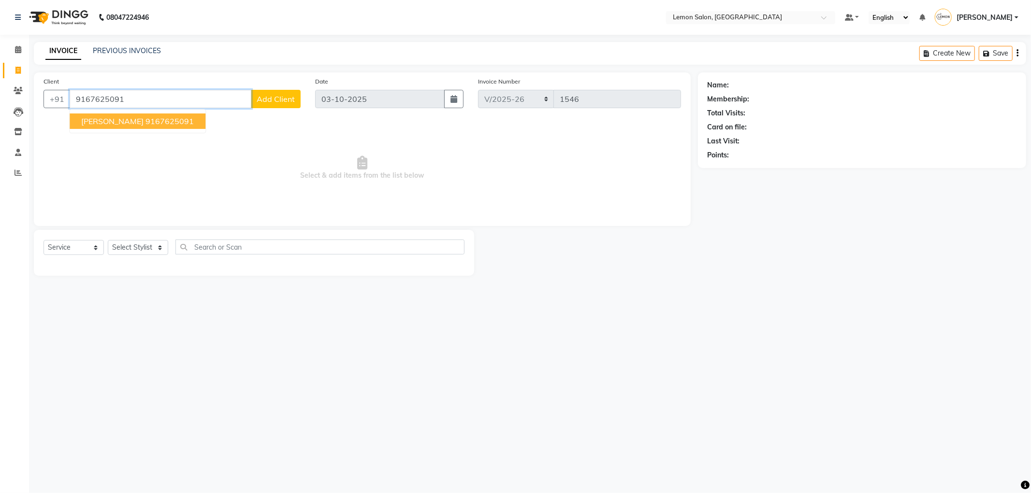
click at [145, 121] on ngb-highlight "9167625091" at bounding box center [169, 121] width 48 height 10
type input "9167625091"
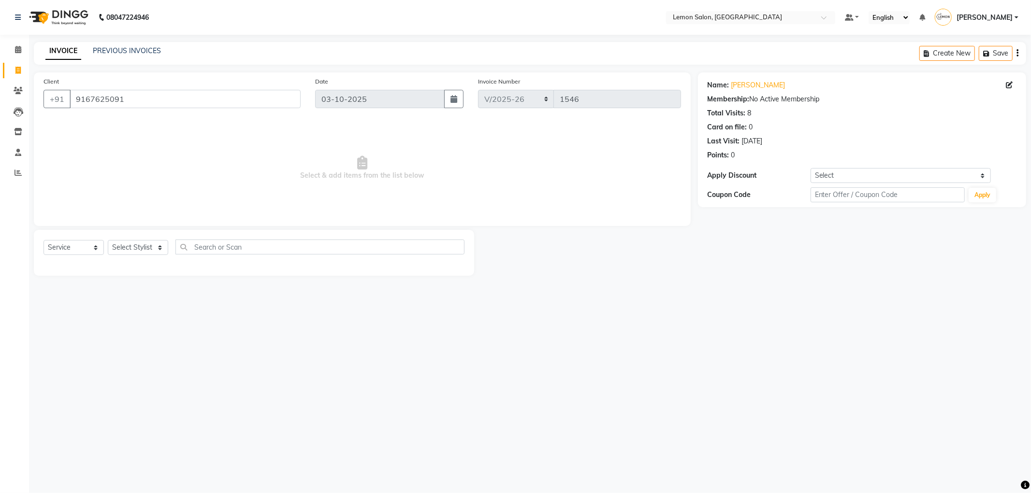
click at [448, 410] on div "08047224946 Select Location × Lemon Salon, Malad Default Panel My Panel English…" at bounding box center [515, 246] width 1031 height 493
click at [120, 244] on select "Select Stylist [PERSON_NAME] [PERSON_NAME] [PERSON_NAME] DC [PERSON_NAME] [PERS…" at bounding box center [138, 247] width 60 height 15
select select "46390"
click at [108, 241] on select "Select Stylist [PERSON_NAME] [PERSON_NAME] [PERSON_NAME] DC [PERSON_NAME] [PERS…" at bounding box center [138, 247] width 60 height 15
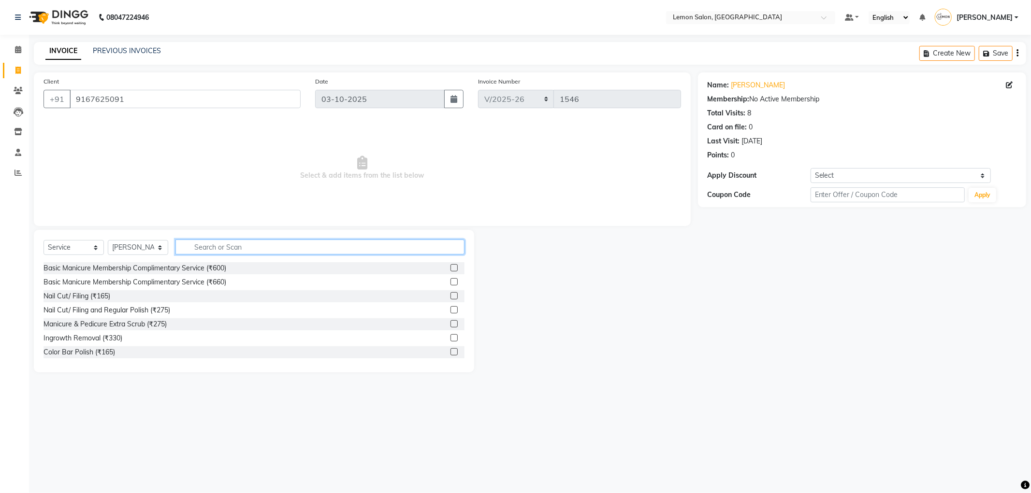
click at [270, 243] on input "text" at bounding box center [319, 247] width 289 height 15
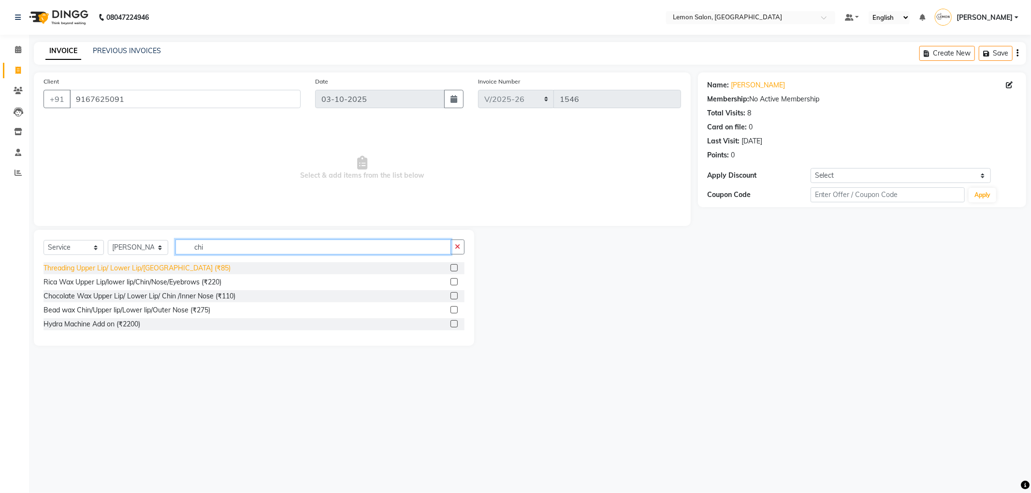
type input "chi"
click at [174, 269] on div "Threading Upper Lip/ Lower Lip/[GEOGRAPHIC_DATA] (₹85)" at bounding box center [136, 268] width 187 height 10
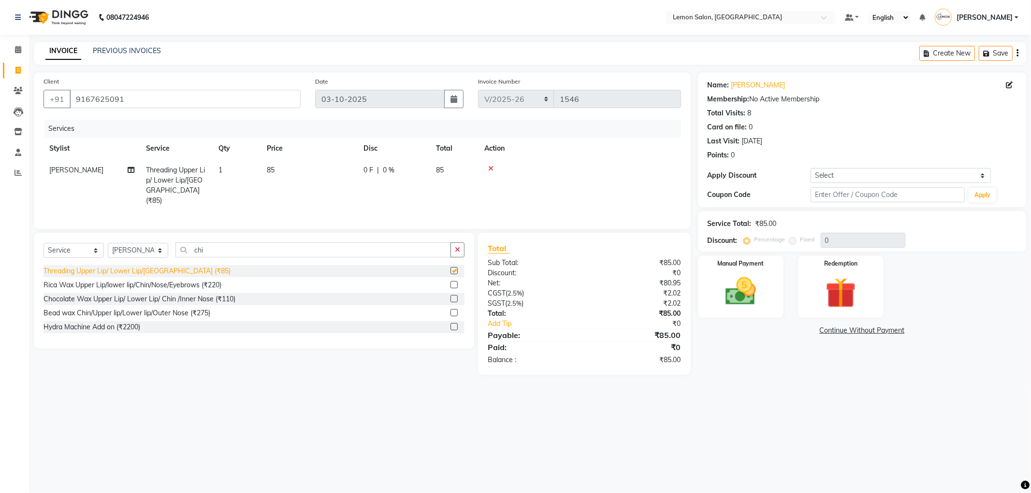
checkbox input "false"
click at [375, 437] on div "08047224946 Select Location × Lemon Salon, Malad Default Panel My Panel English…" at bounding box center [515, 246] width 1031 height 493
drag, startPoint x: 753, startPoint y: 292, endPoint x: 754, endPoint y: 299, distance: 6.4
click at [752, 293] on img at bounding box center [741, 292] width 52 height 37
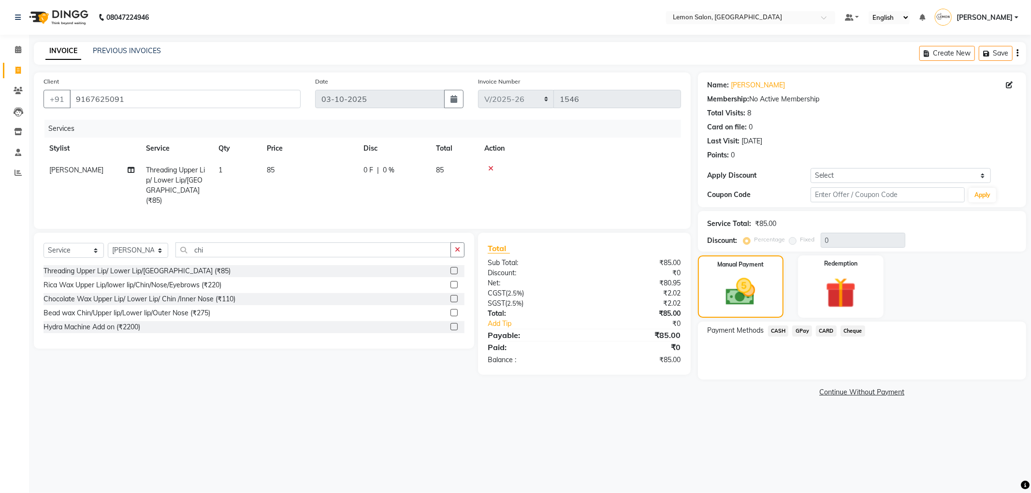
click at [772, 331] on span "CASH" at bounding box center [778, 331] width 21 height 11
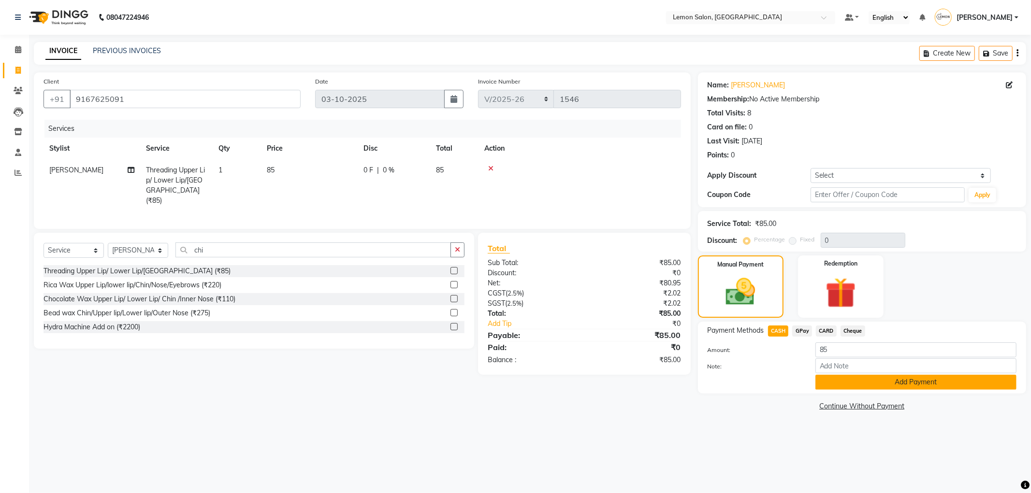
click at [839, 385] on button "Add Payment" at bounding box center [915, 382] width 201 height 15
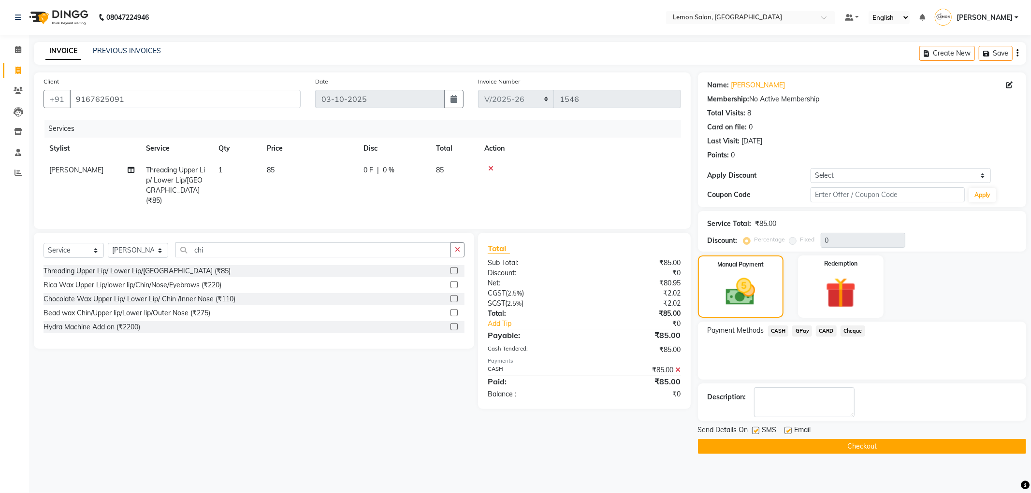
click at [780, 431] on div "SMS" at bounding box center [768, 431] width 32 height 12
click at [786, 431] on label at bounding box center [787, 430] width 7 height 7
click at [786, 431] on input "checkbox" at bounding box center [787, 431] width 6 height 6
checkbox input "false"
click at [767, 433] on span "SMS" at bounding box center [769, 431] width 14 height 12
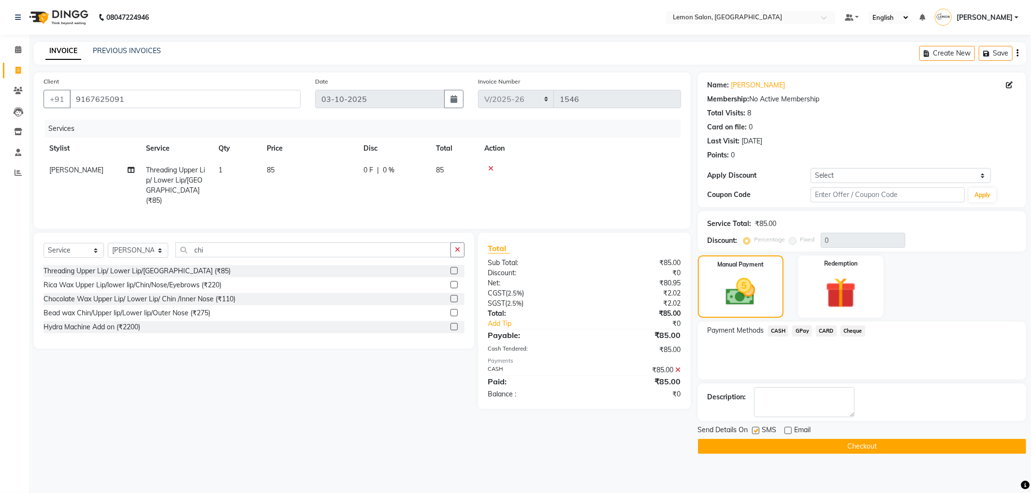
click at [756, 433] on label at bounding box center [755, 430] width 7 height 7
click at [756, 433] on input "checkbox" at bounding box center [755, 431] width 6 height 6
checkbox input "false"
click at [760, 442] on button "Checkout" at bounding box center [862, 446] width 328 height 15
